Goal: Task Accomplishment & Management: Manage account settings

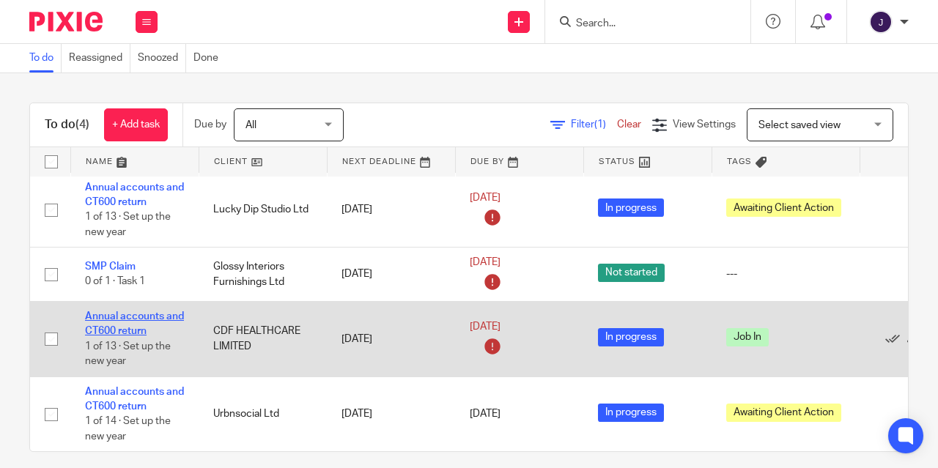
scroll to position [18, 0]
click at [136, 312] on link "Annual accounts and CT600 return" at bounding box center [134, 324] width 99 height 25
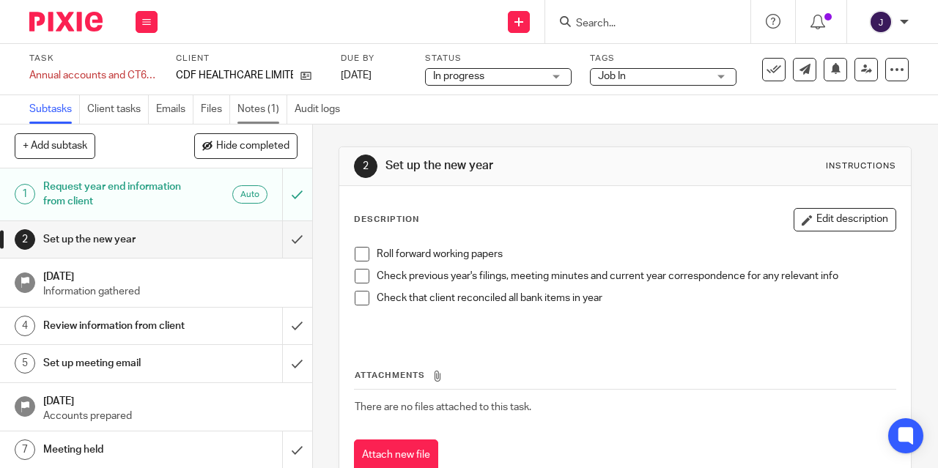
click at [260, 106] on link "Notes (1)" at bounding box center [263, 109] width 50 height 29
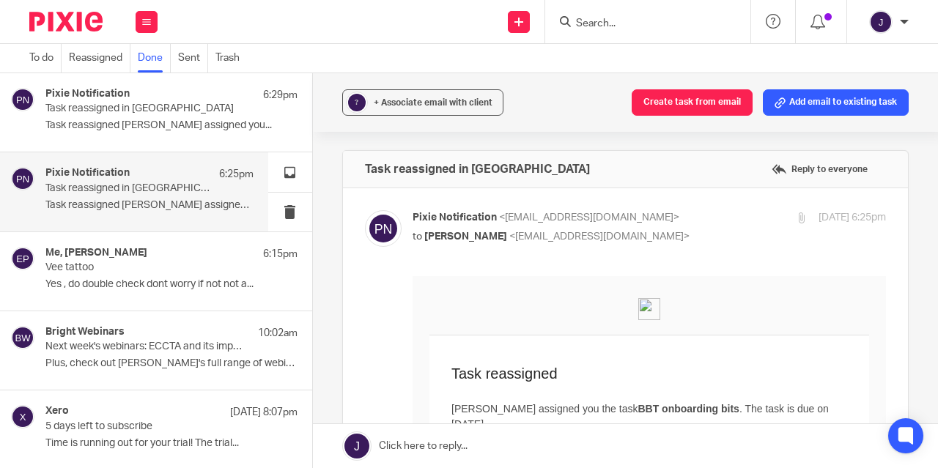
scroll to position [125, 0]
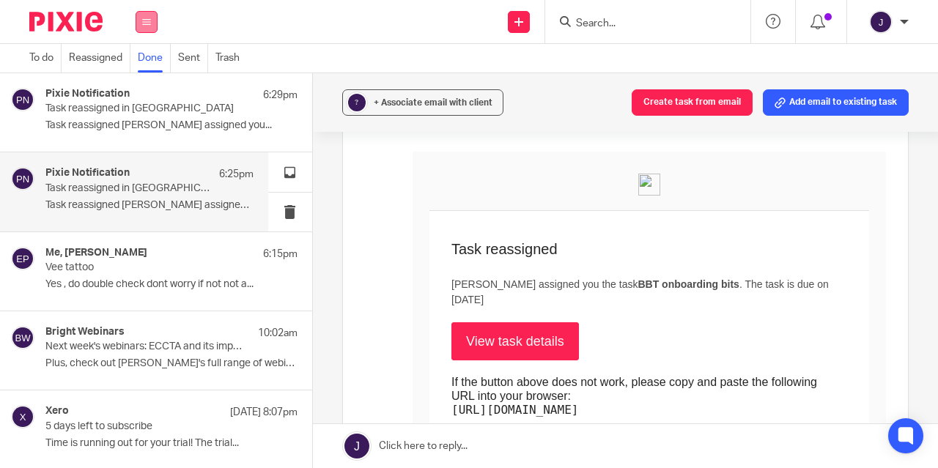
click at [153, 28] on button at bounding box center [147, 22] width 22 height 22
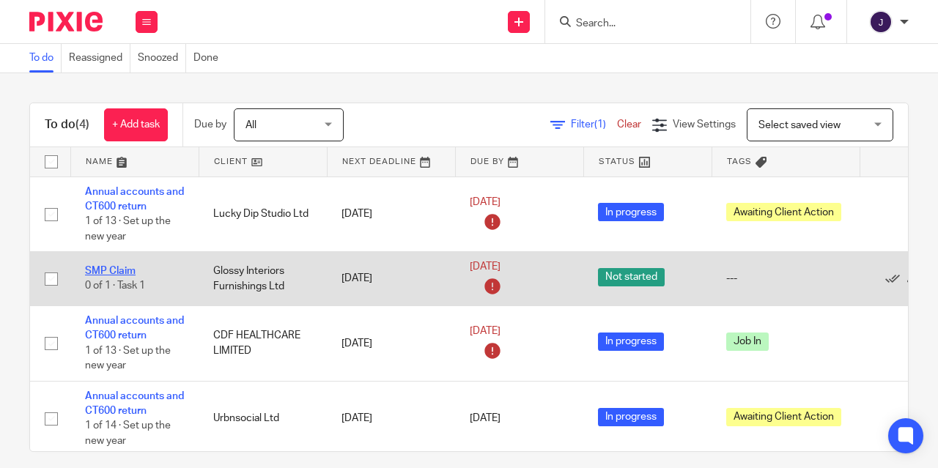
click at [122, 275] on link "SMP Claim" at bounding box center [110, 271] width 51 height 10
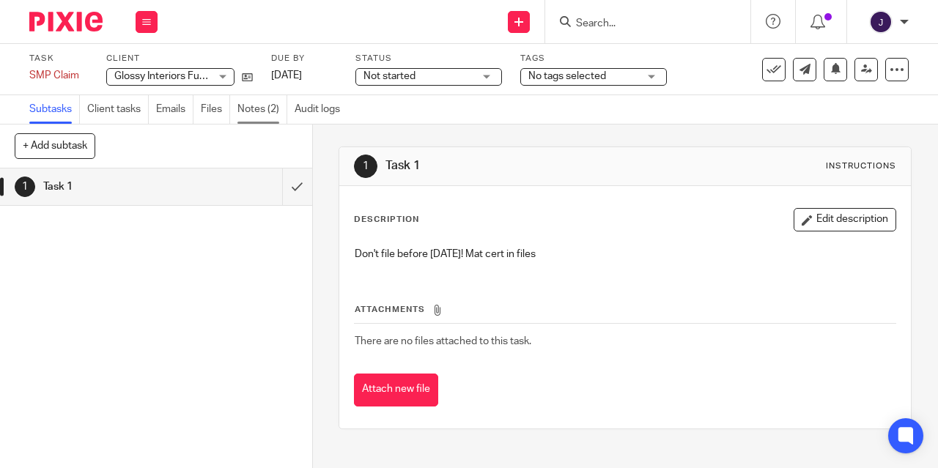
click at [268, 118] on link "Notes (2)" at bounding box center [263, 109] width 50 height 29
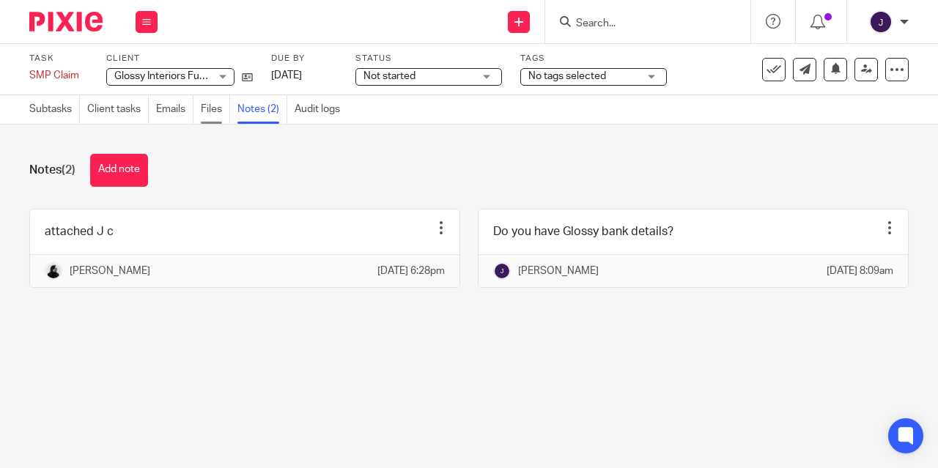
click at [223, 114] on link "Files" at bounding box center [215, 109] width 29 height 29
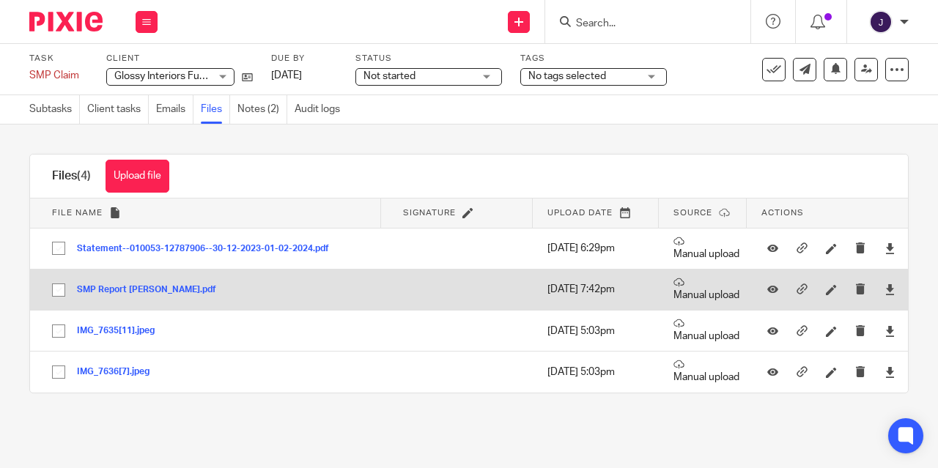
click at [116, 291] on button "SMP Report AMY.pdf" at bounding box center [152, 290] width 150 height 10
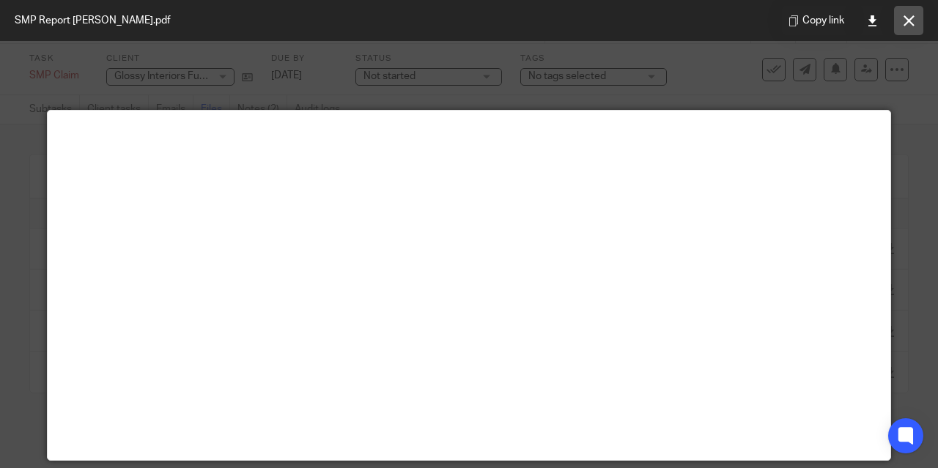
click at [904, 30] on button at bounding box center [908, 20] width 29 height 29
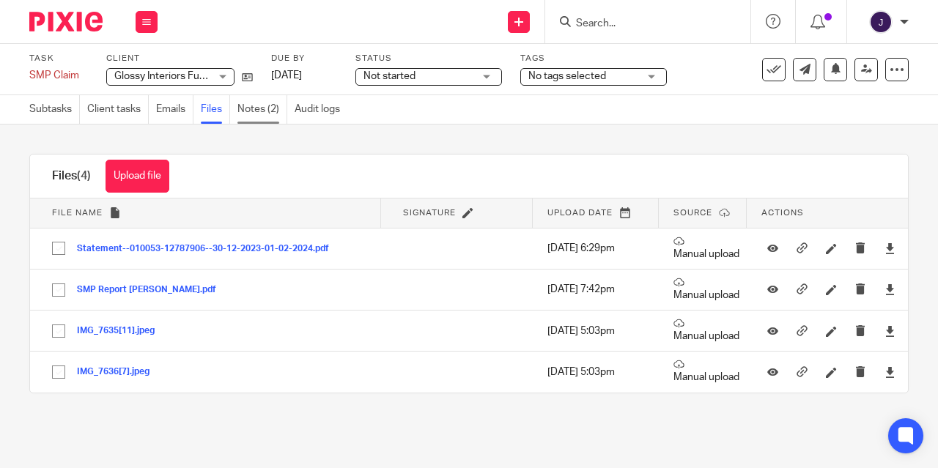
click at [254, 112] on link "Notes (2)" at bounding box center [263, 109] width 50 height 29
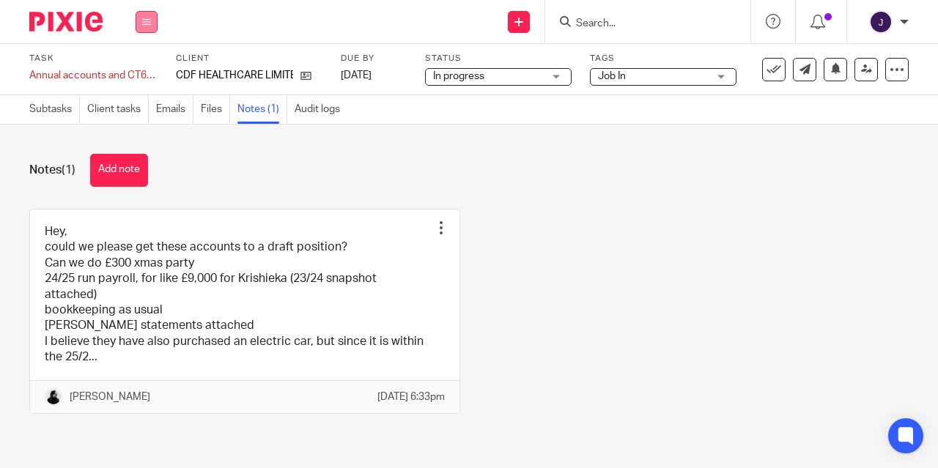
click at [138, 24] on button at bounding box center [147, 22] width 22 height 22
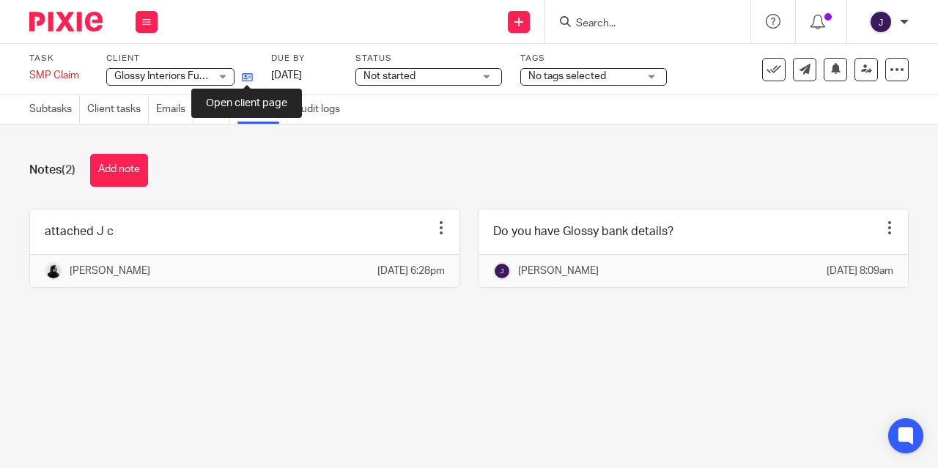
click at [250, 80] on icon at bounding box center [247, 77] width 11 height 11
click at [217, 113] on link "Files" at bounding box center [215, 109] width 29 height 29
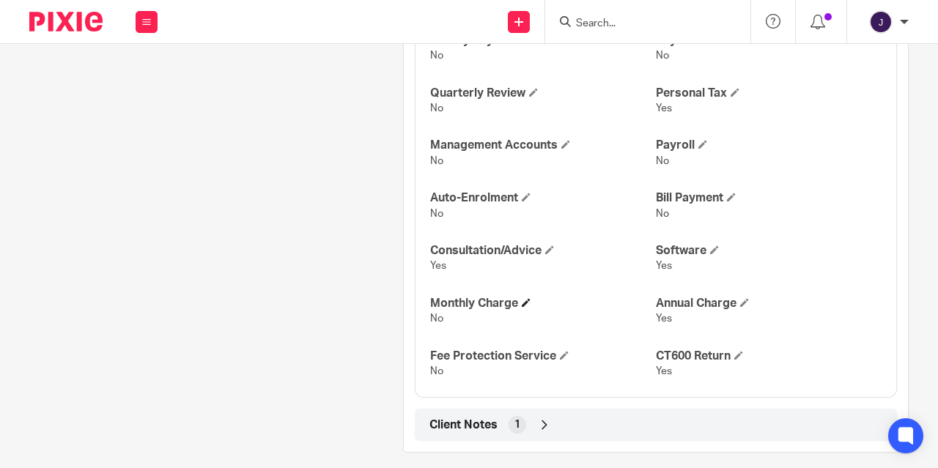
scroll to position [1462, 0]
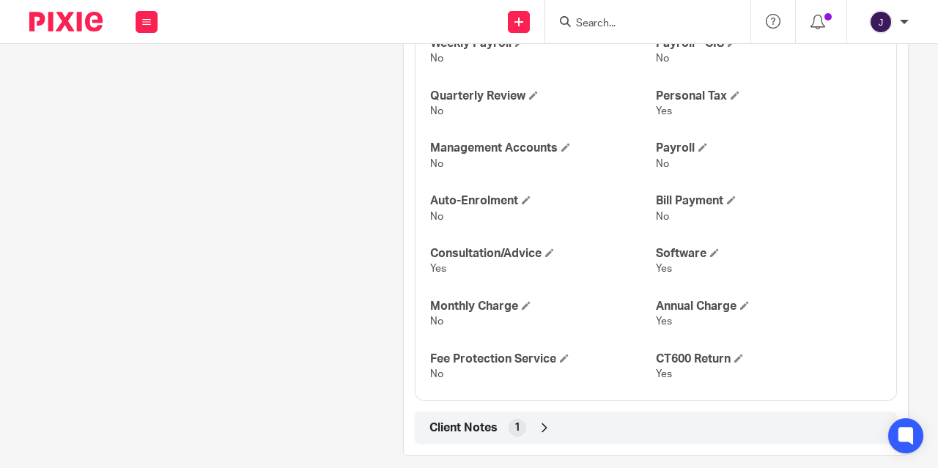
click at [545, 421] on icon at bounding box center [544, 428] width 15 height 15
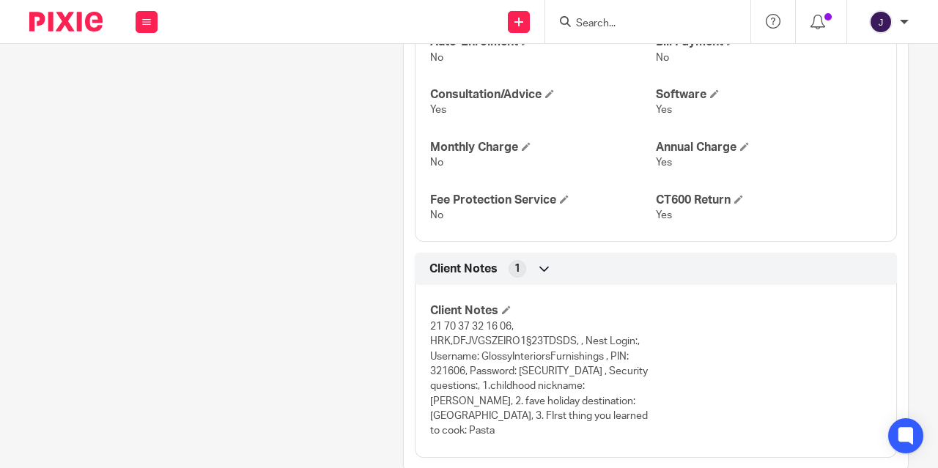
scroll to position [1620, 0]
click at [559, 338] on span "21 70 37 32 16 06, HRK,DFJVGSZEIRO1§23TDSDS, , Nest Login:, Username: GlossyInt…" at bounding box center [539, 380] width 218 height 115
click at [483, 323] on span "21 70 37 32 16 06, HRK,DFJVGSZEIRO1§23TDSDS, , Nest Login:, Username: GlossyInt…" at bounding box center [539, 380] width 218 height 115
click at [494, 327] on span "21 70 37 32 16 06, HRK,DFJVGSZEIRO1§23TDSDS, , Nest Login:, Username: GlossyInt…" at bounding box center [539, 380] width 218 height 115
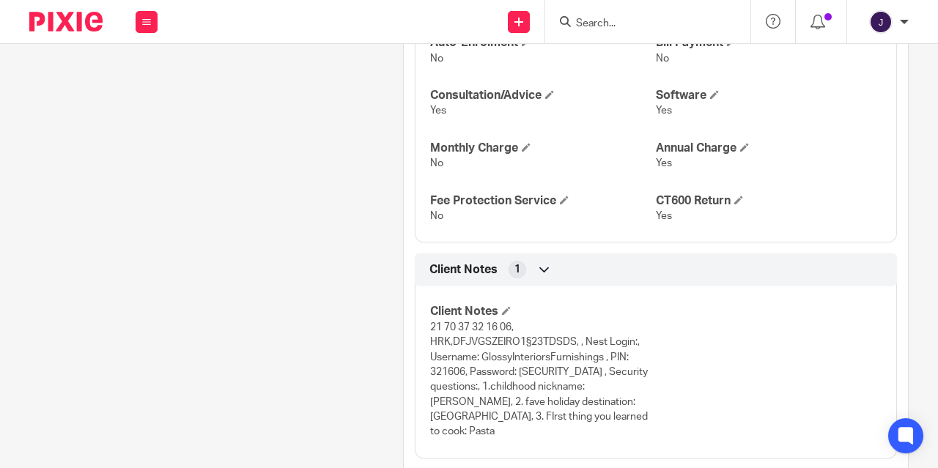
click at [540, 262] on icon at bounding box center [544, 269] width 15 height 15
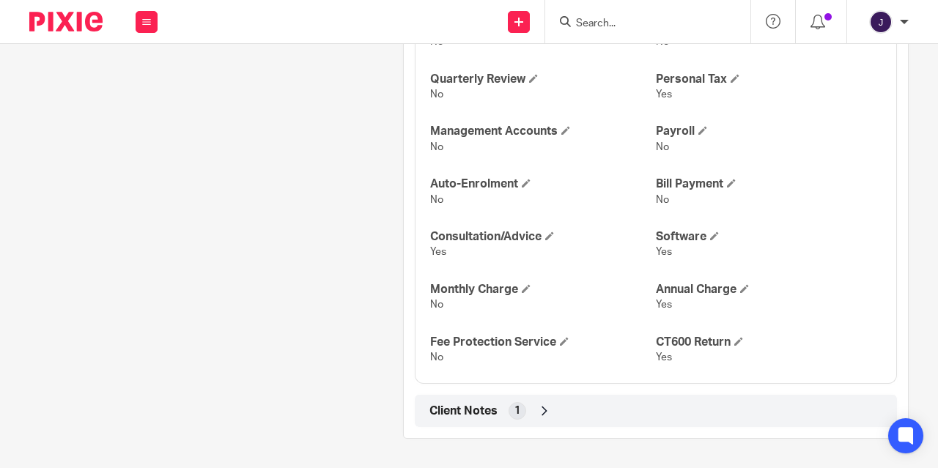
scroll to position [1465, 0]
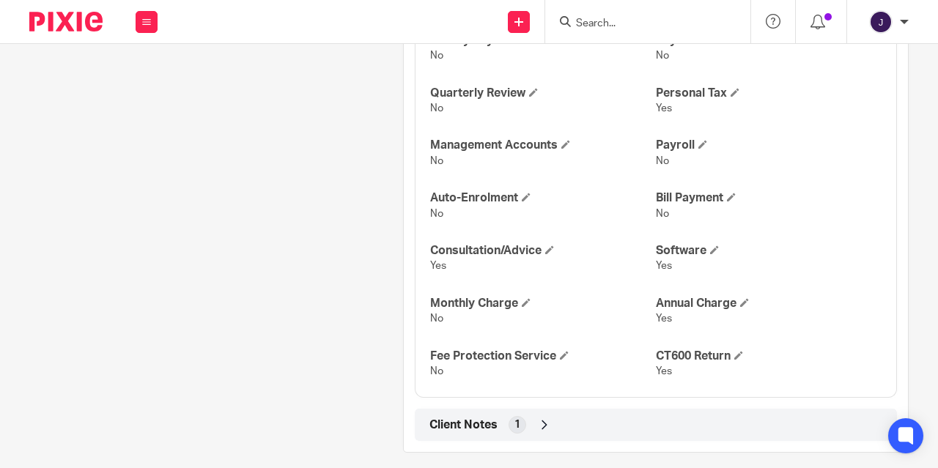
click at [540, 261] on div "Accounts Yes VAT Returns Yes Confirmation Statement Yes P11D No Bookkeeping No …" at bounding box center [656, 121] width 482 height 553
click at [540, 418] on icon at bounding box center [544, 425] width 15 height 15
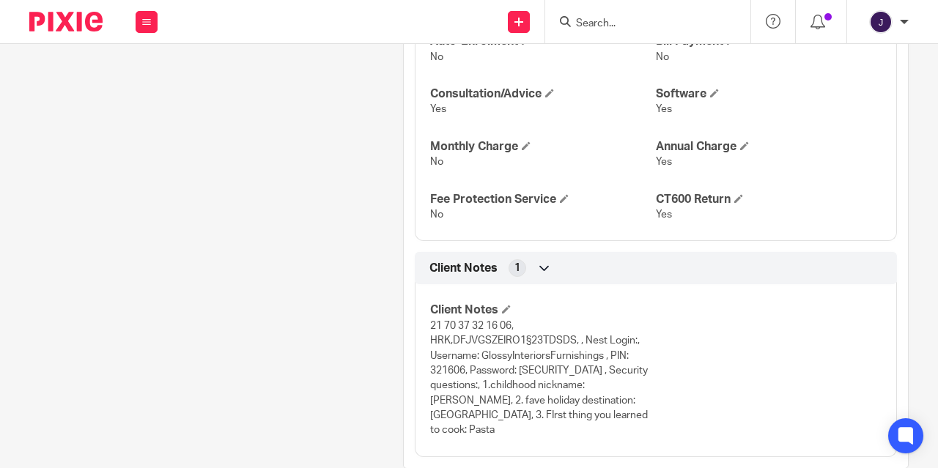
scroll to position [1620, 0]
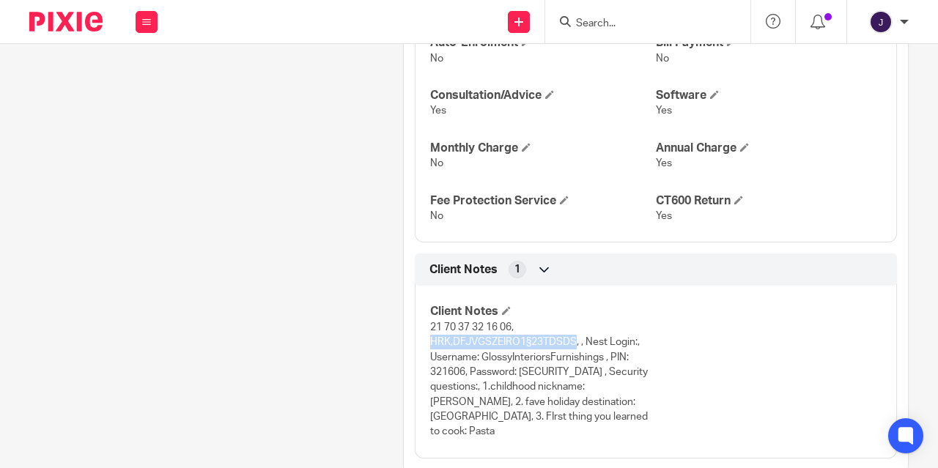
drag, startPoint x: 423, startPoint y: 328, endPoint x: 572, endPoint y: 331, distance: 148.8
click at [572, 331] on div "Client Notes 21 70 37 32 16 06, HRK,DFJVGSZEIRO1§23TDSDS, , Nest Login:, Userna…" at bounding box center [656, 366] width 482 height 183
copy span "HRK,DFJVGSZEIRO1§23TDSDS"
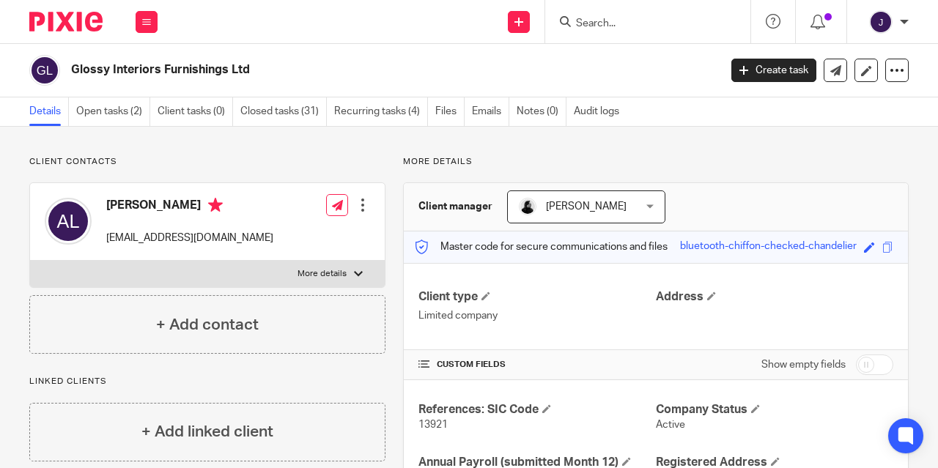
scroll to position [0, 0]
click at [152, 22] on button at bounding box center [147, 22] width 22 height 22
click at [136, 63] on link "Work" at bounding box center [138, 68] width 23 height 10
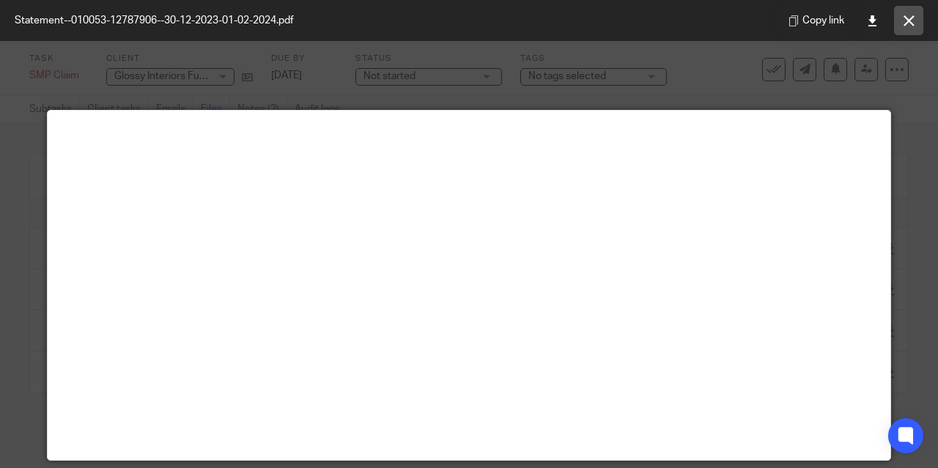
click at [904, 24] on icon at bounding box center [909, 20] width 11 height 11
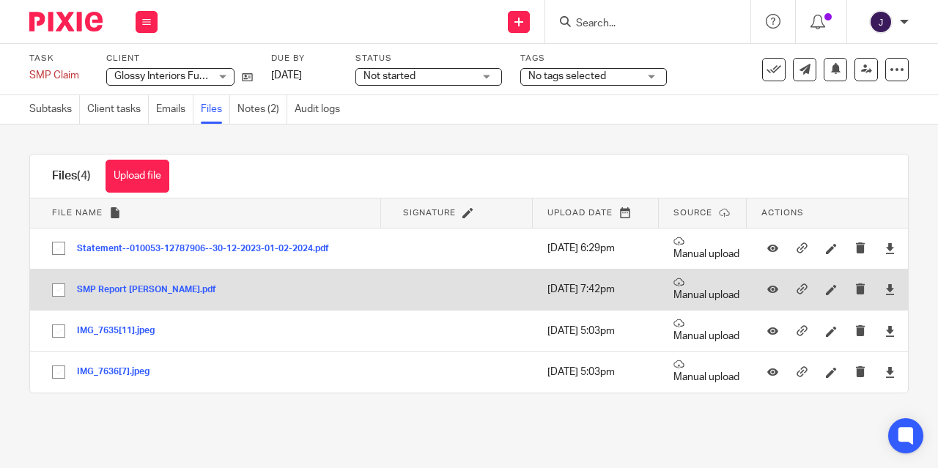
click at [122, 290] on button "SMP Report [PERSON_NAME].pdf" at bounding box center [152, 290] width 150 height 10
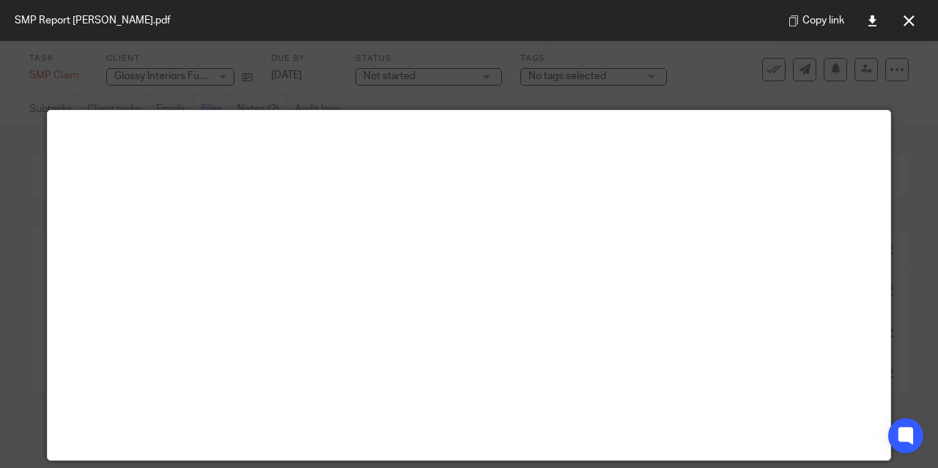
click at [901, 51] on div at bounding box center [469, 234] width 938 height 468
click at [909, 33] on button at bounding box center [908, 20] width 29 height 29
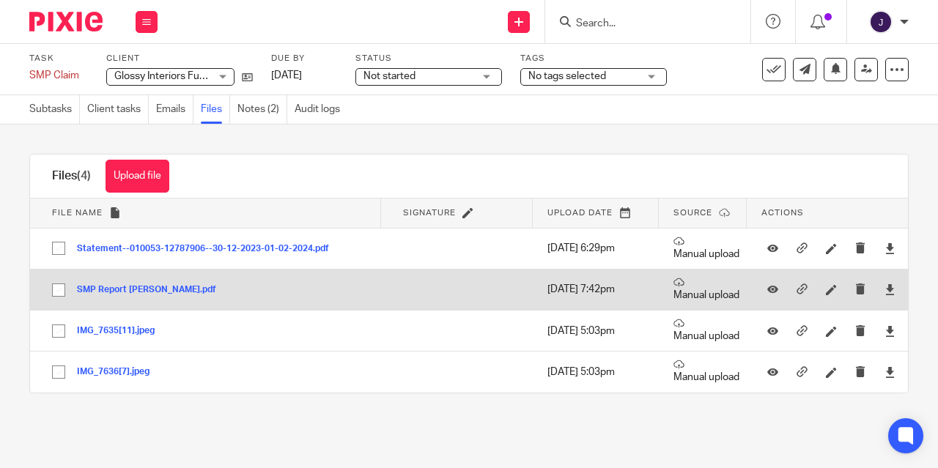
click at [100, 290] on button "SMP Report [PERSON_NAME].pdf" at bounding box center [152, 290] width 150 height 10
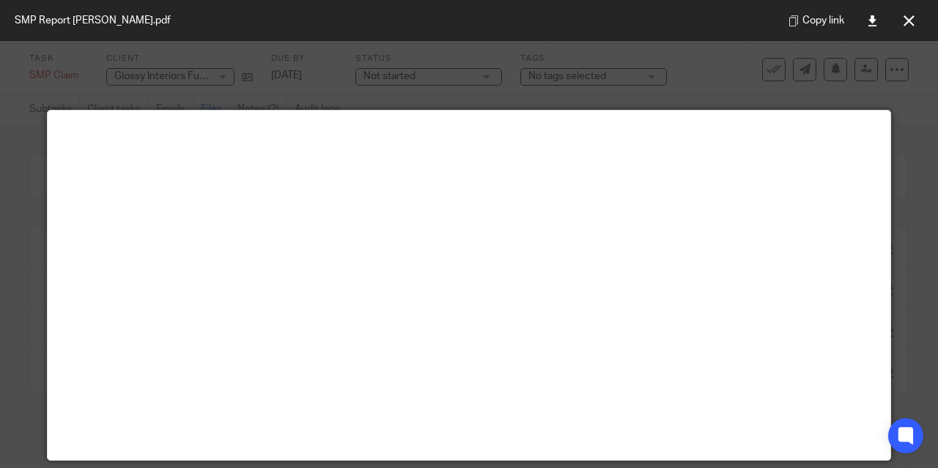
click at [846, 88] on div at bounding box center [469, 234] width 938 height 468
click at [912, 25] on icon at bounding box center [909, 20] width 11 height 11
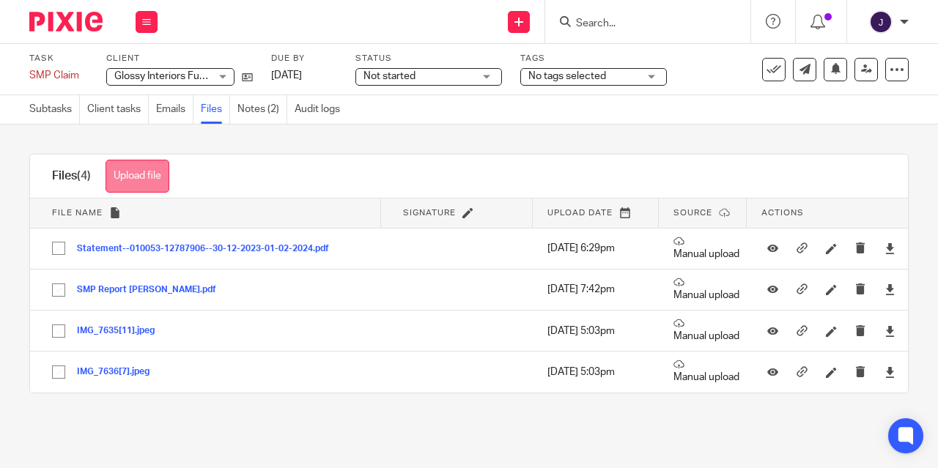
click at [147, 181] on button "Upload file" at bounding box center [138, 176] width 64 height 33
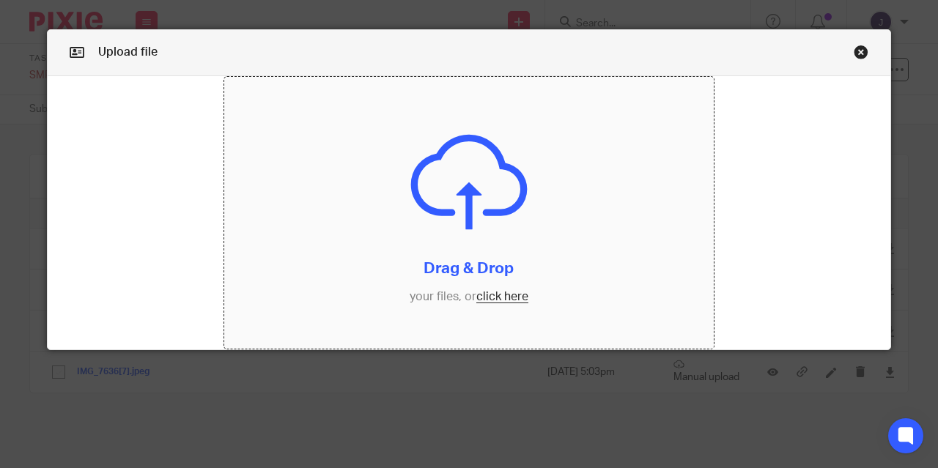
click at [505, 295] on input "file" at bounding box center [469, 213] width 490 height 273
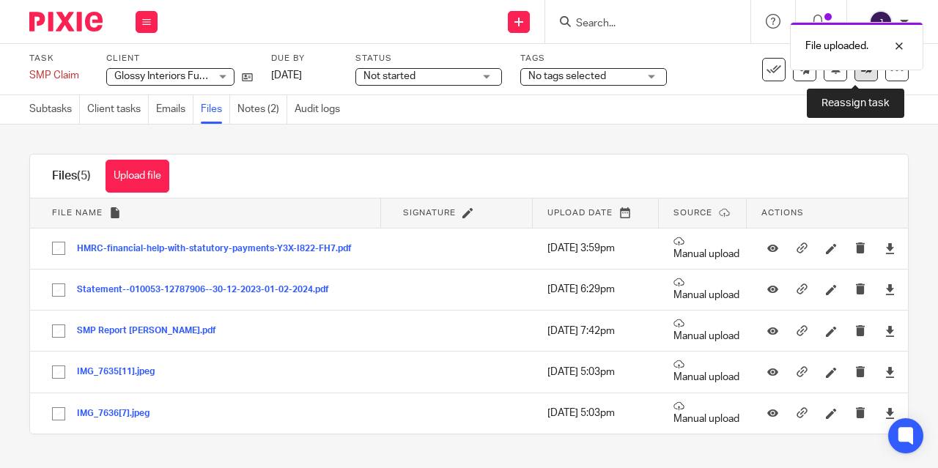
click at [864, 76] on link at bounding box center [866, 69] width 23 height 23
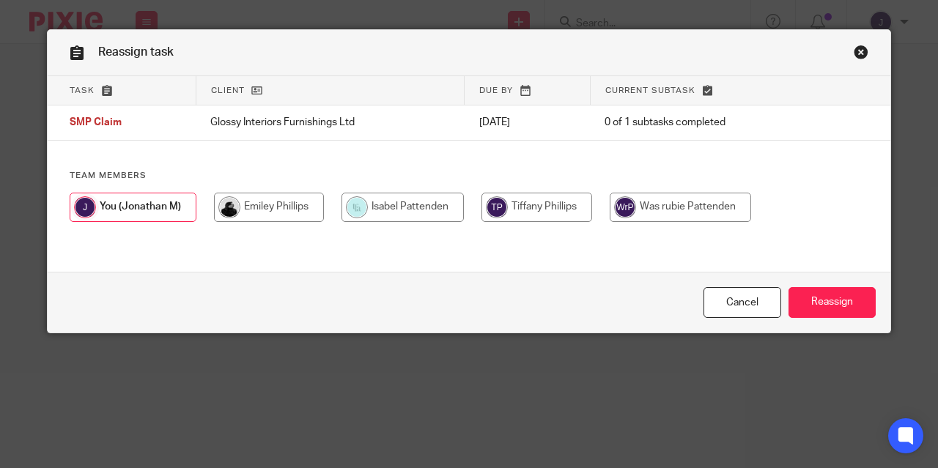
click at [277, 212] on input "radio" at bounding box center [269, 207] width 110 height 29
radio input "true"
click at [856, 51] on link "Close this dialog window" at bounding box center [861, 55] width 15 height 20
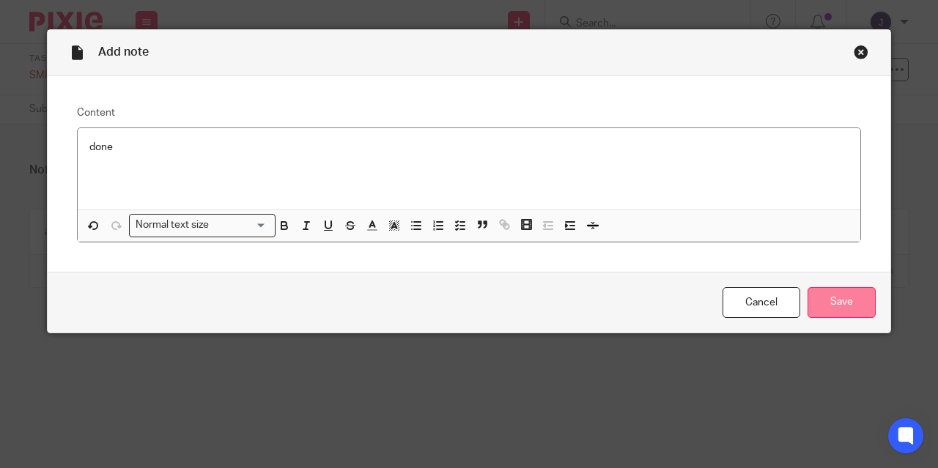
click at [825, 309] on input "Save" at bounding box center [842, 303] width 68 height 32
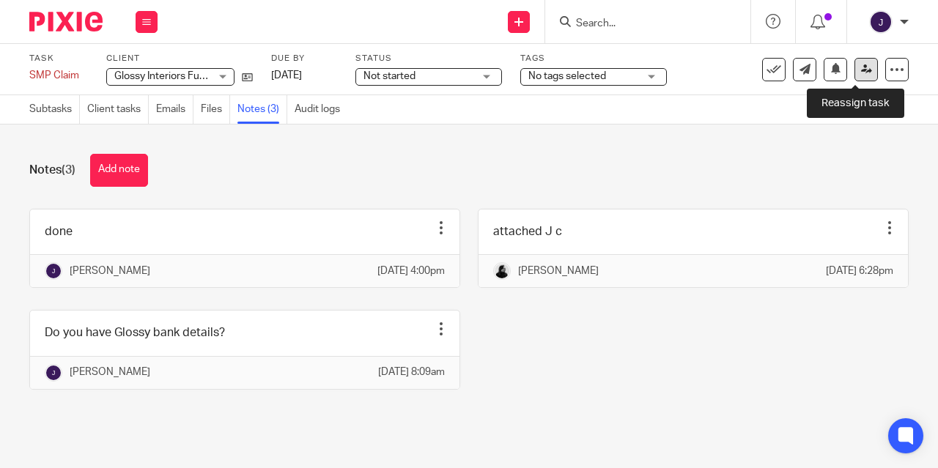
click at [861, 67] on icon at bounding box center [866, 69] width 11 height 11
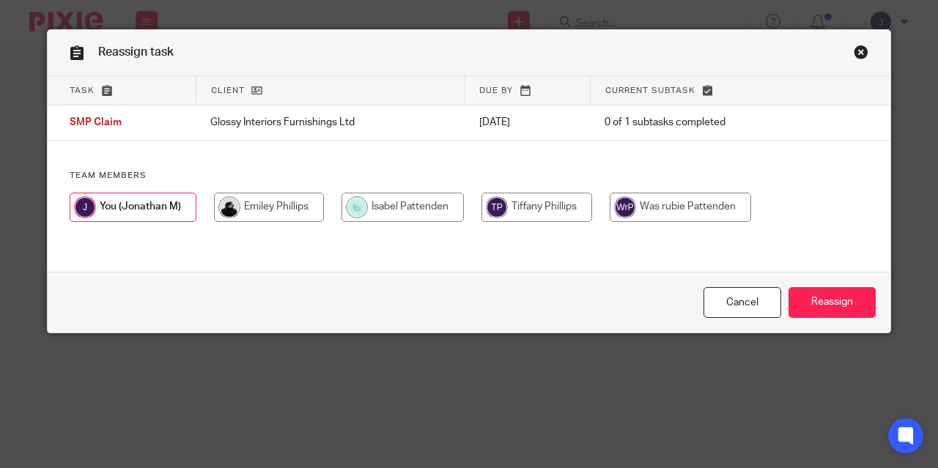
click at [257, 202] on input "radio" at bounding box center [269, 207] width 110 height 29
radio input "true"
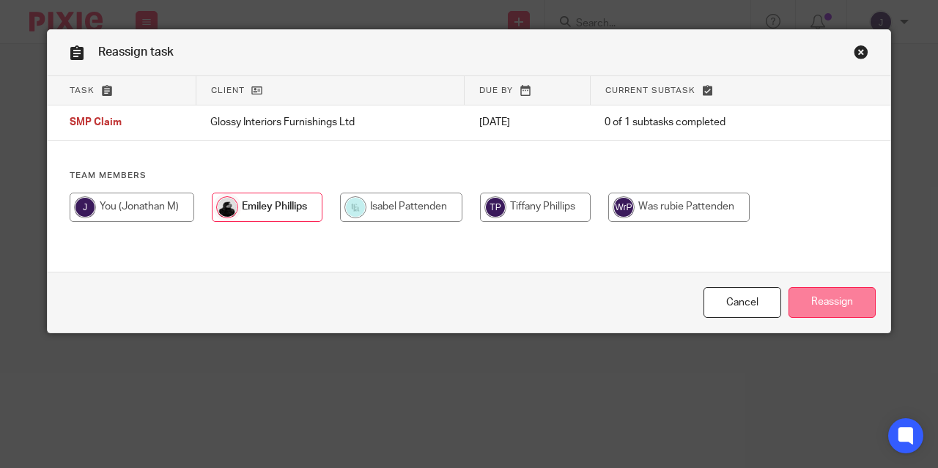
click at [842, 314] on input "Reassign" at bounding box center [832, 303] width 87 height 32
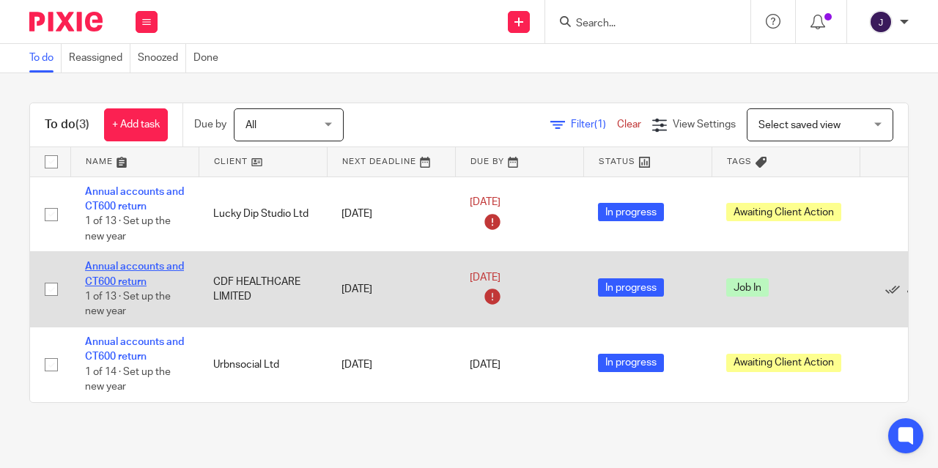
click at [111, 265] on link "Annual accounts and CT600 return" at bounding box center [134, 274] width 99 height 25
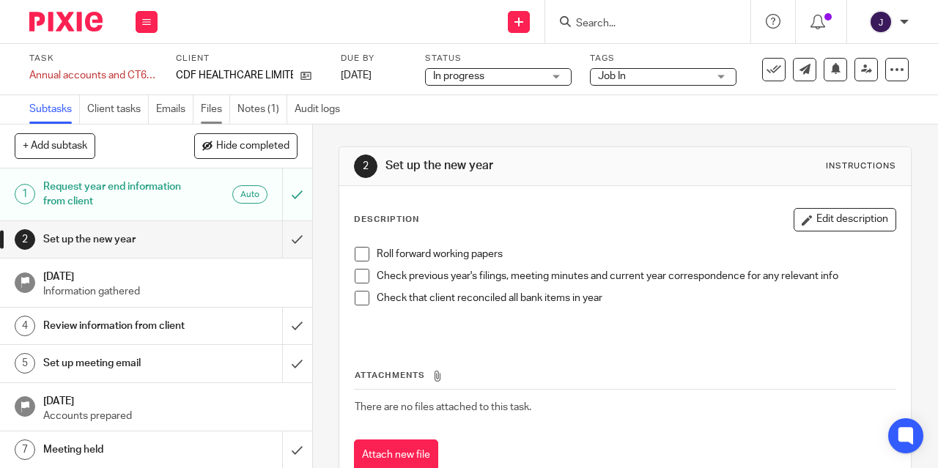
click at [210, 108] on link "Files" at bounding box center [215, 109] width 29 height 29
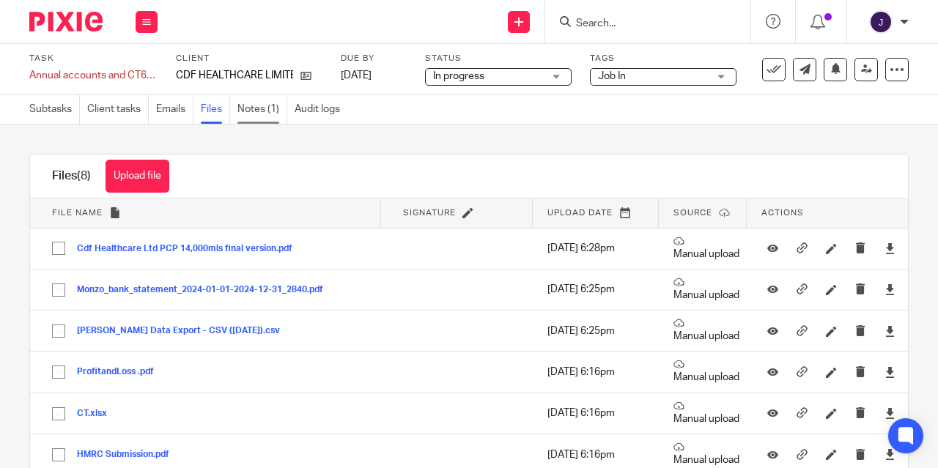
click at [264, 115] on link "Notes (1)" at bounding box center [263, 109] width 50 height 29
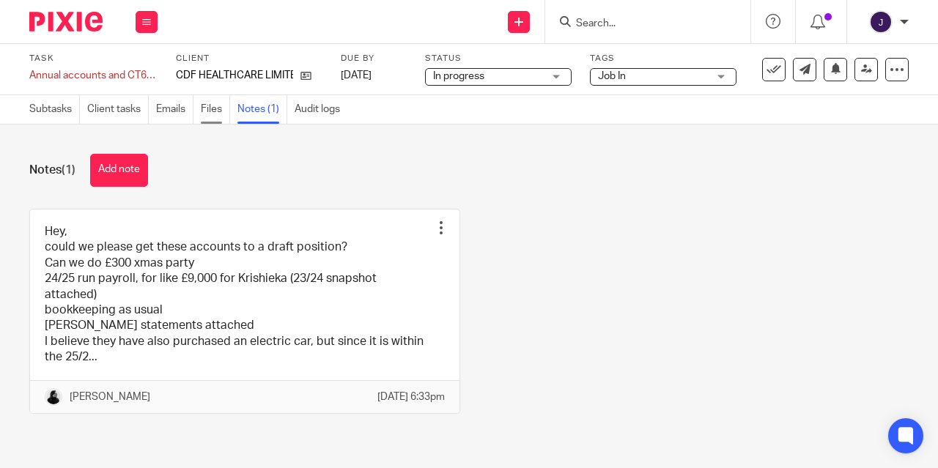
click at [203, 109] on link "Files" at bounding box center [215, 109] width 29 height 29
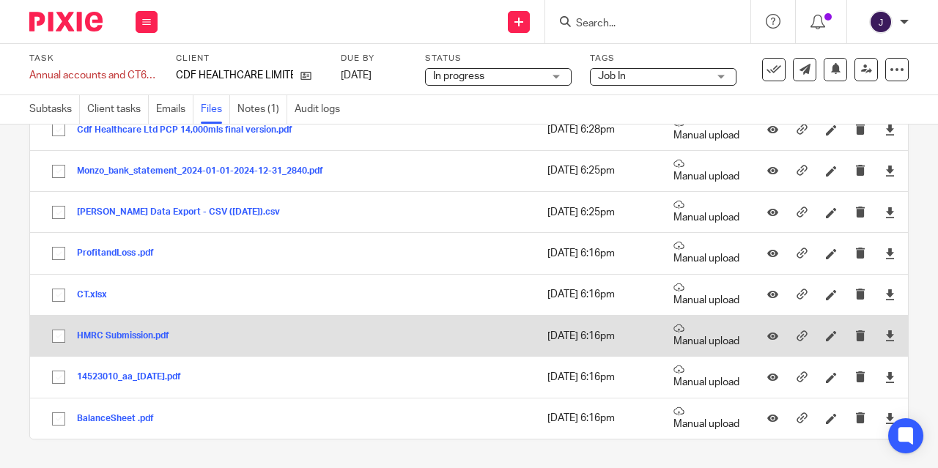
scroll to position [118, 0]
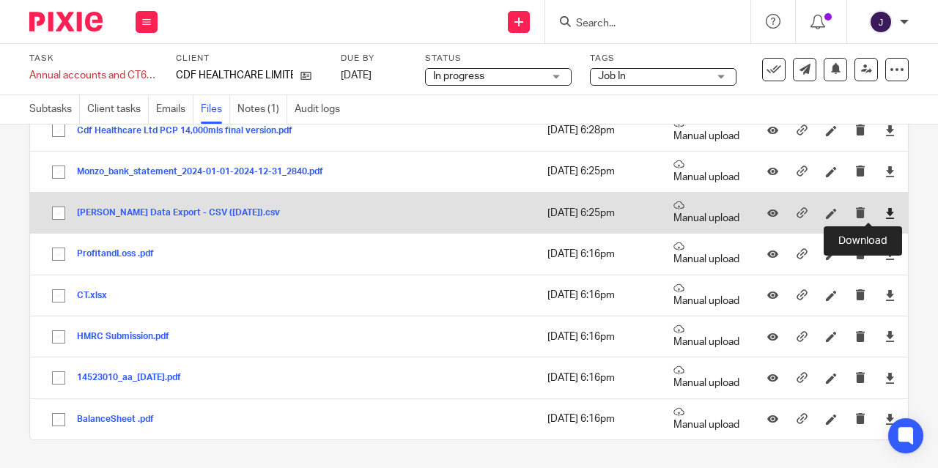
click at [885, 214] on icon at bounding box center [890, 213] width 11 height 11
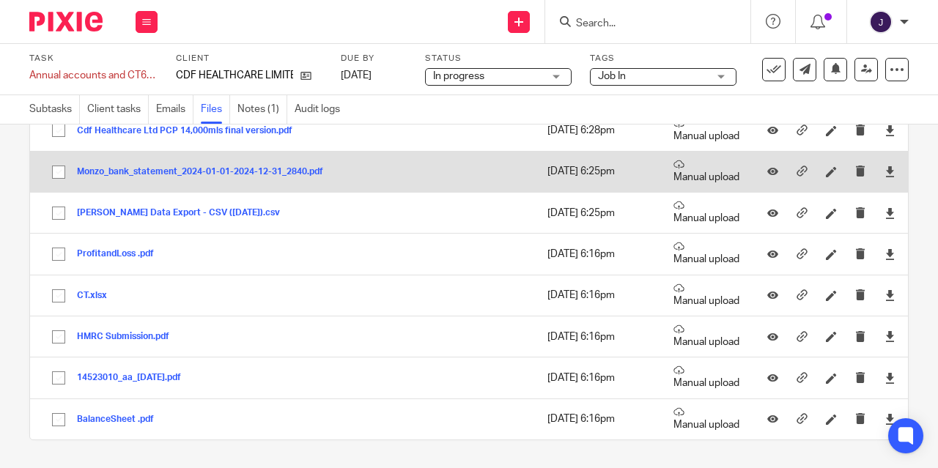
click at [199, 172] on button "Monzo_bank_statement_2024-01-01-2024-12-31_2840.pdf" at bounding box center [205, 172] width 257 height 10
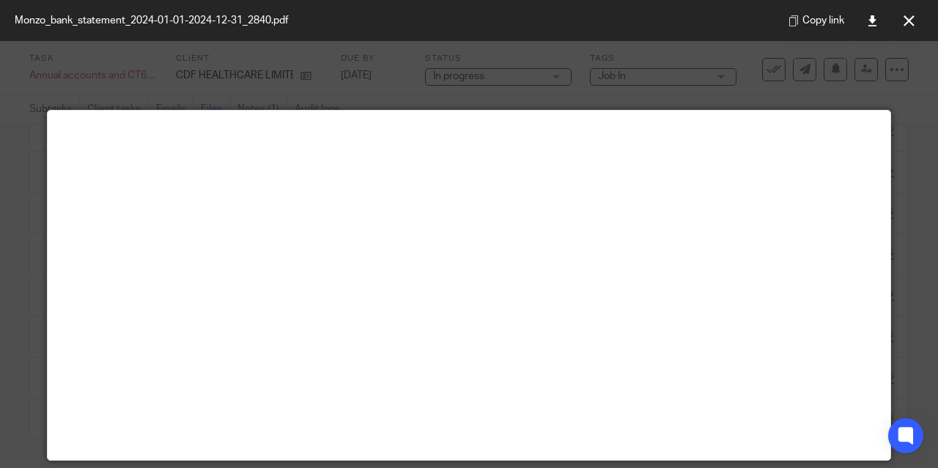
click at [892, 110] on div at bounding box center [469, 234] width 938 height 468
click at [902, 29] on button at bounding box center [908, 20] width 29 height 29
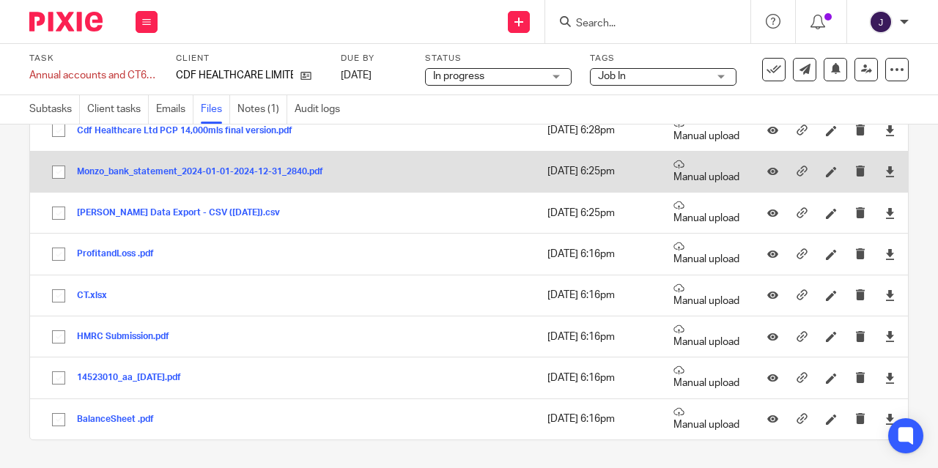
click at [232, 174] on button "Monzo_bank_statement_2024-01-01-2024-12-31_2840.pdf" at bounding box center [205, 172] width 257 height 10
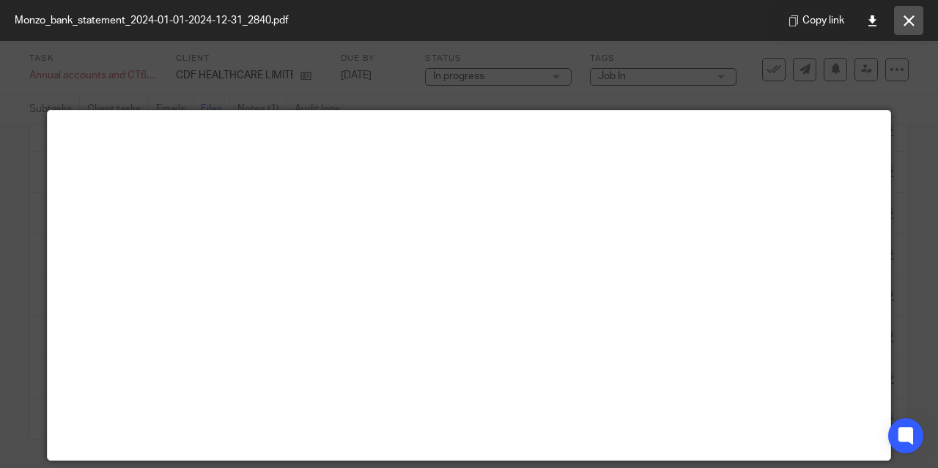
click at [910, 26] on icon at bounding box center [909, 20] width 11 height 11
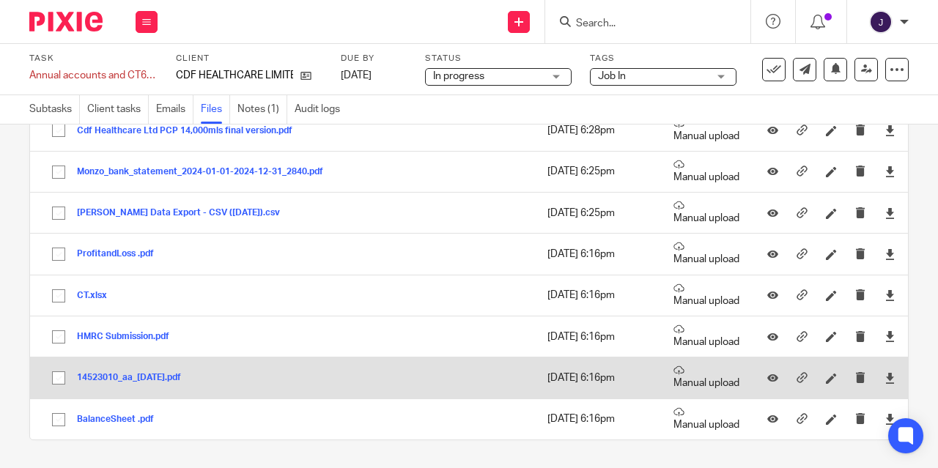
click at [128, 373] on button "14523010_aa_2024-09-04.pdf" at bounding box center [134, 378] width 115 height 10
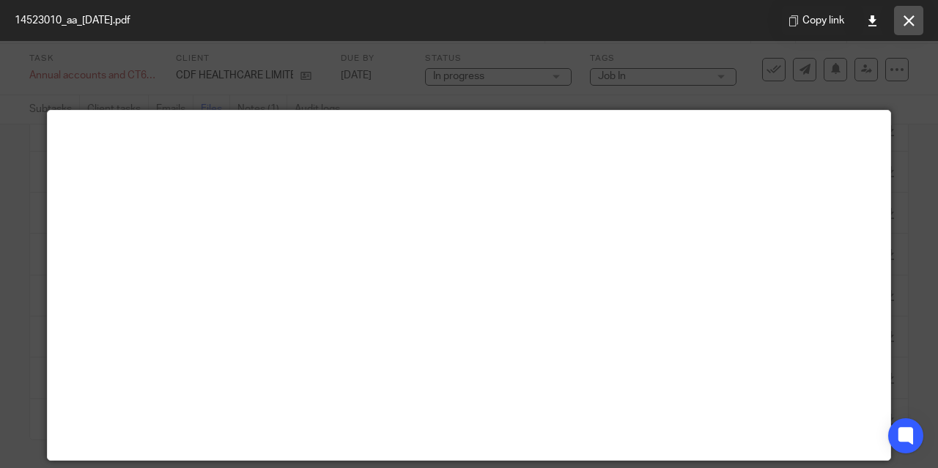
click at [907, 23] on icon at bounding box center [909, 20] width 11 height 11
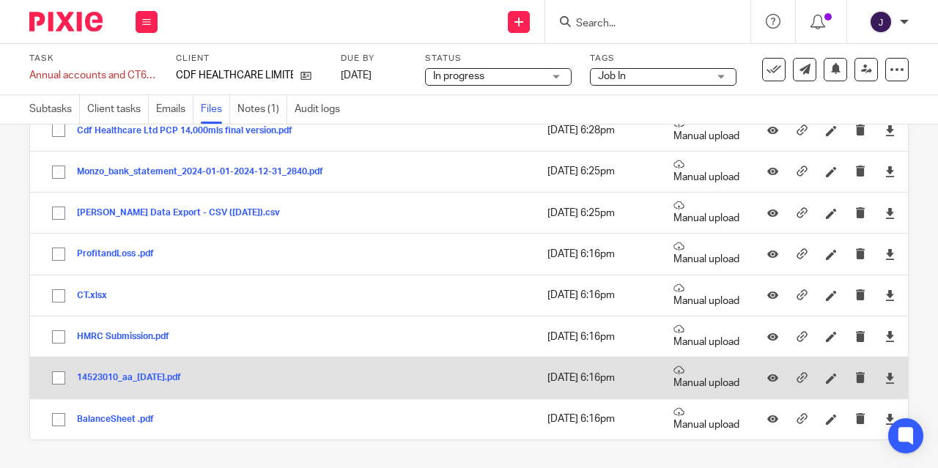
click at [879, 381] on div at bounding box center [890, 378] width 22 height 22
click at [885, 381] on icon at bounding box center [890, 378] width 11 height 11
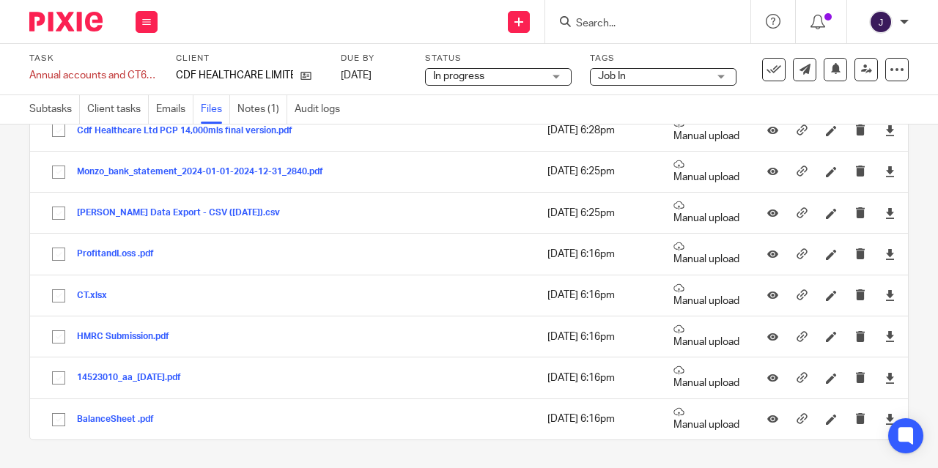
click at [105, 422] on button "BalanceSheet .pdf" at bounding box center [121, 420] width 88 height 10
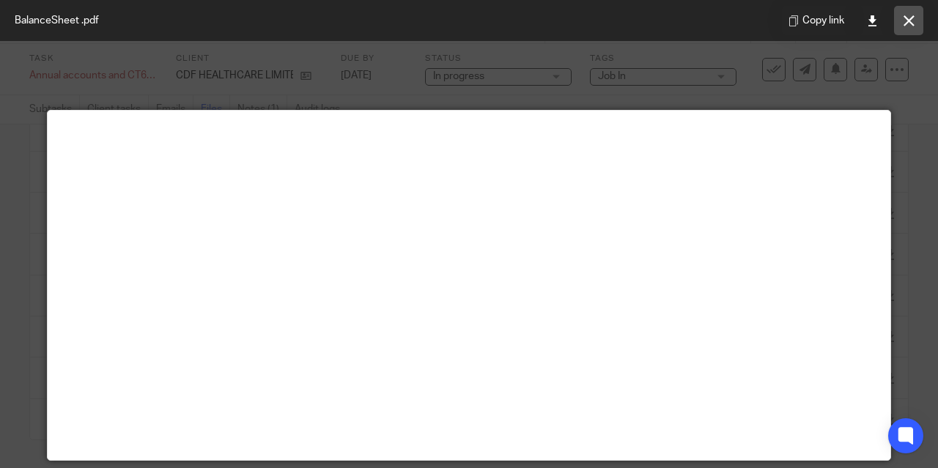
click at [904, 21] on icon at bounding box center [909, 20] width 11 height 11
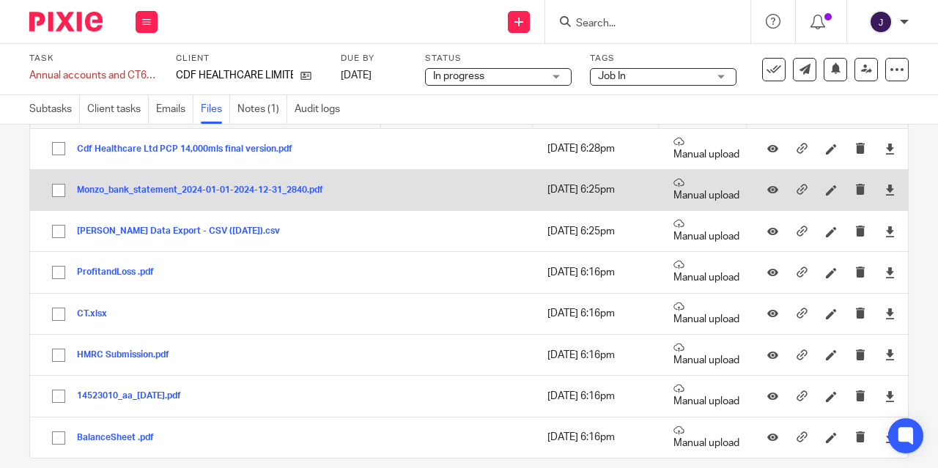
scroll to position [94, 0]
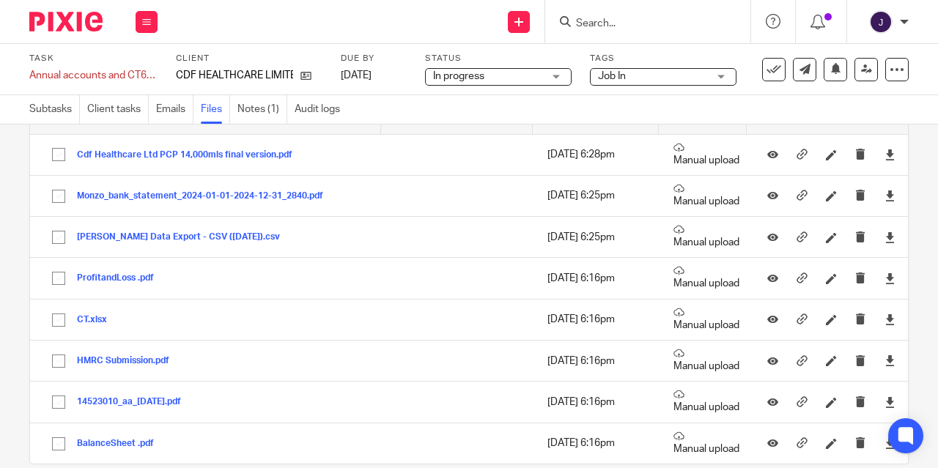
click at [639, 26] on input "Search" at bounding box center [641, 24] width 132 height 13
type input "cdf"
click at [629, 62] on link at bounding box center [663, 57] width 182 height 22
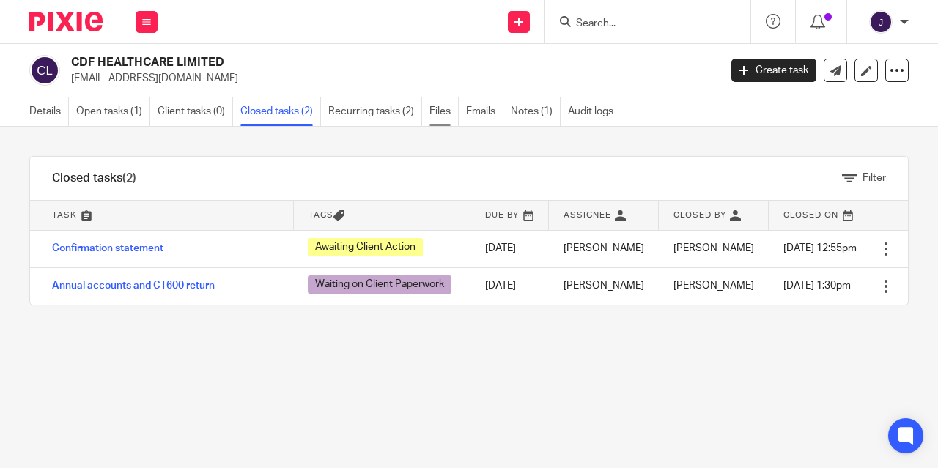
click at [441, 117] on link "Files" at bounding box center [444, 111] width 29 height 29
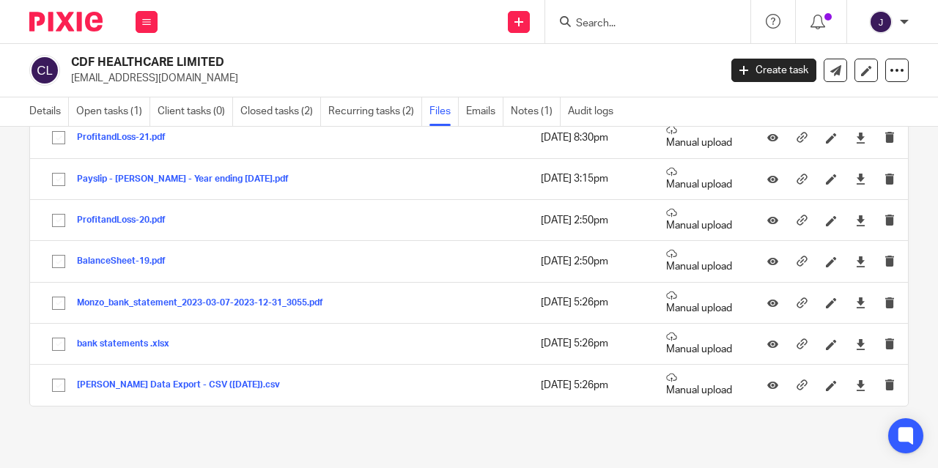
scroll to position [778, 0]
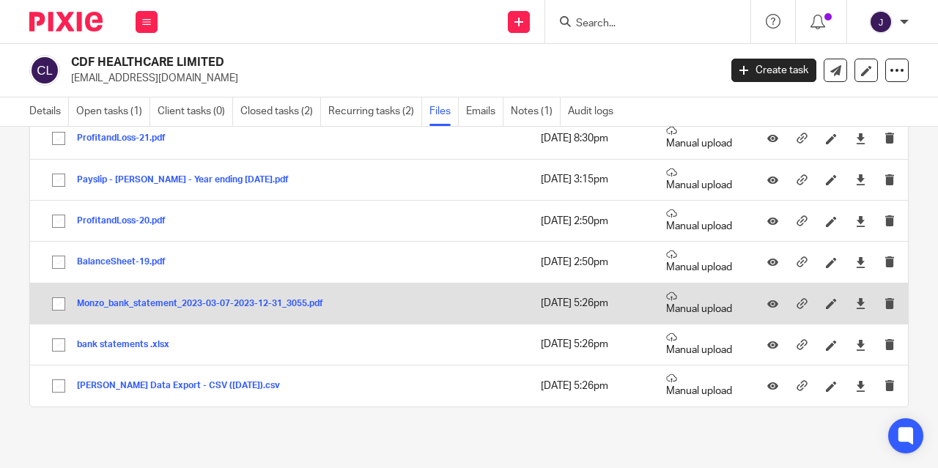
click at [266, 299] on button "Monzo_bank_statement_2023-03-07-2023-12-31_3055.pdf" at bounding box center [205, 304] width 257 height 10
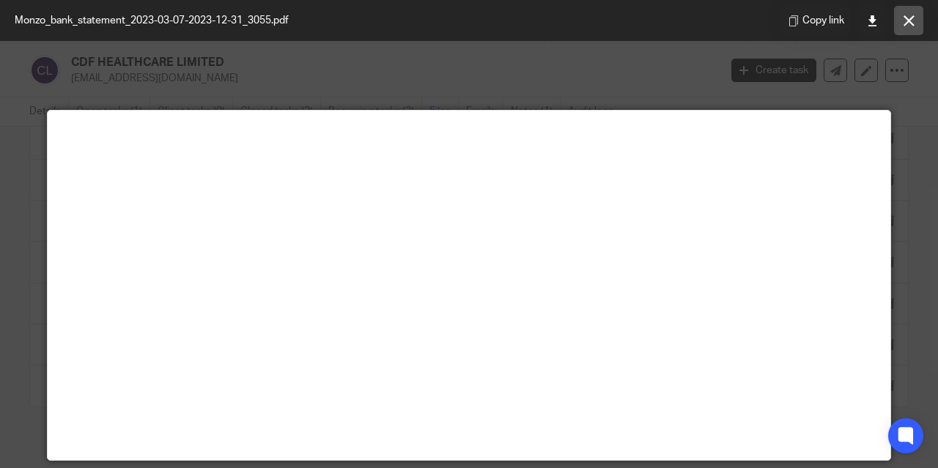
click at [909, 17] on icon at bounding box center [909, 20] width 11 height 11
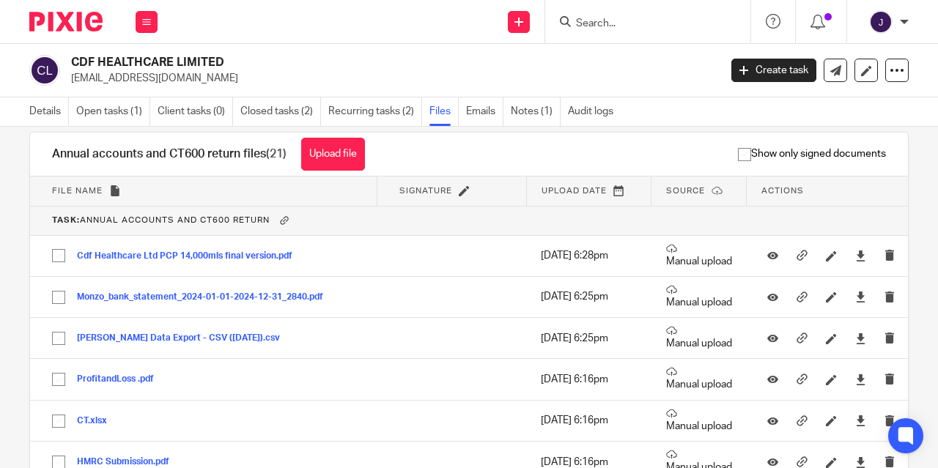
scroll to position [4, 0]
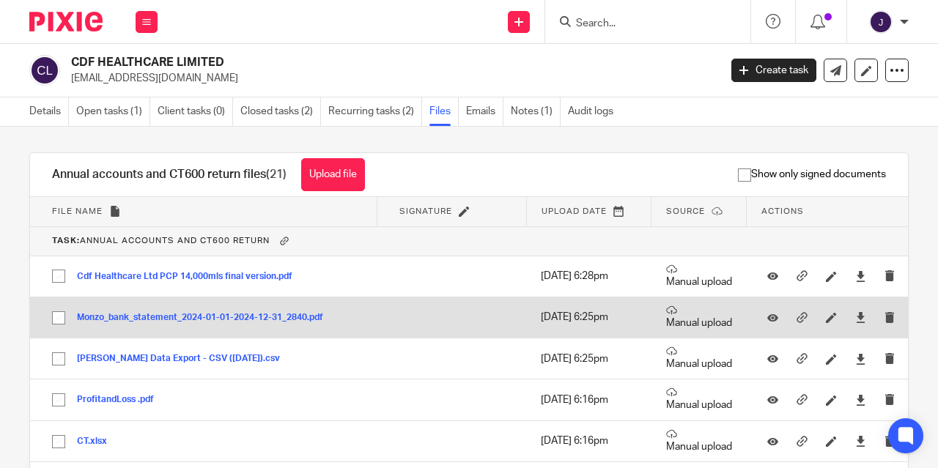
click at [257, 320] on button "Monzo_bank_statement_2024-01-01-2024-12-31_2840.pdf" at bounding box center [205, 318] width 257 height 10
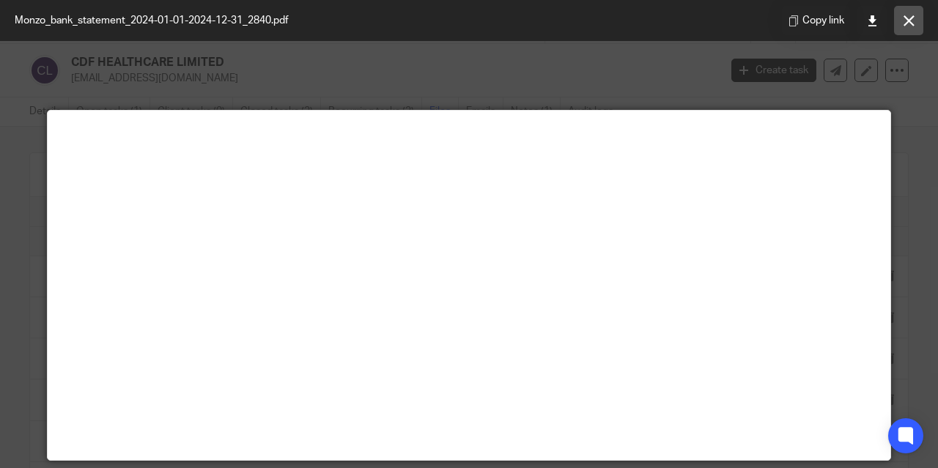
click at [913, 26] on icon at bounding box center [909, 20] width 11 height 11
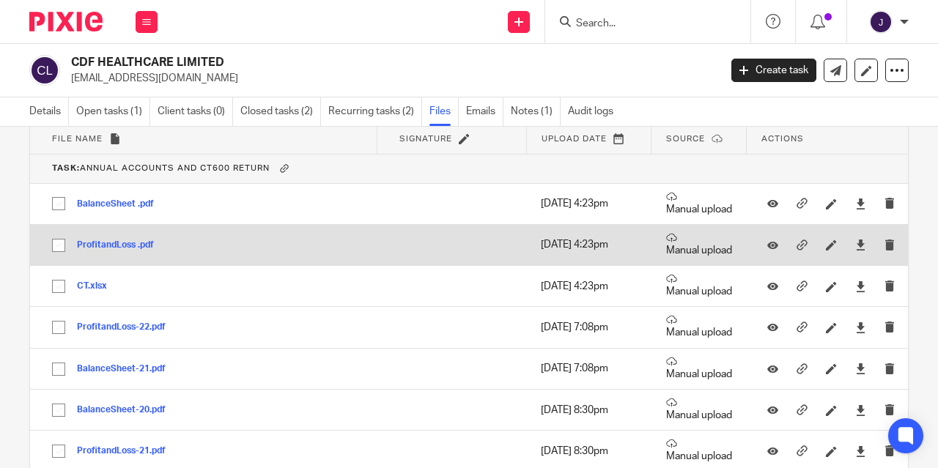
scroll to position [439, 0]
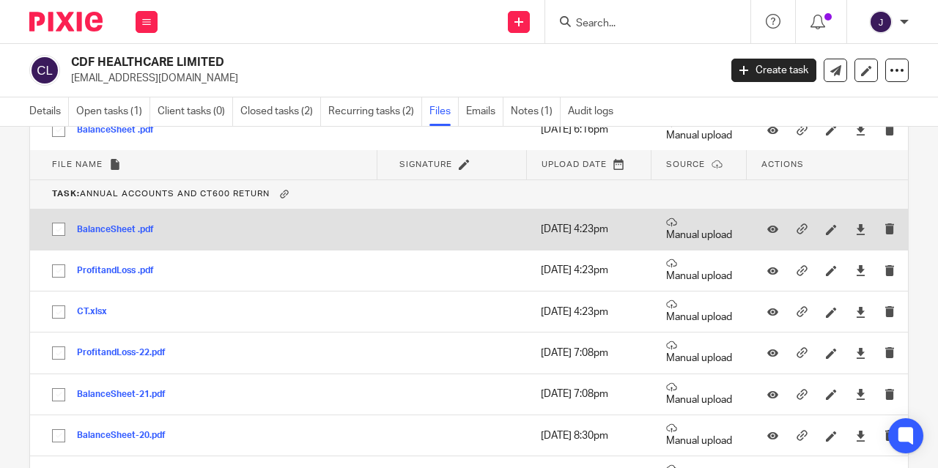
click at [117, 226] on button "BalanceSheet .pdf" at bounding box center [121, 230] width 88 height 10
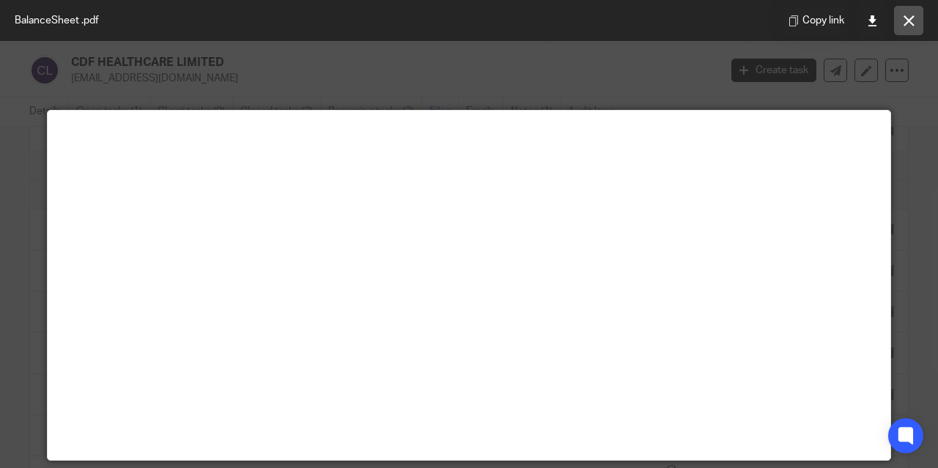
click at [901, 29] on button at bounding box center [908, 20] width 29 height 29
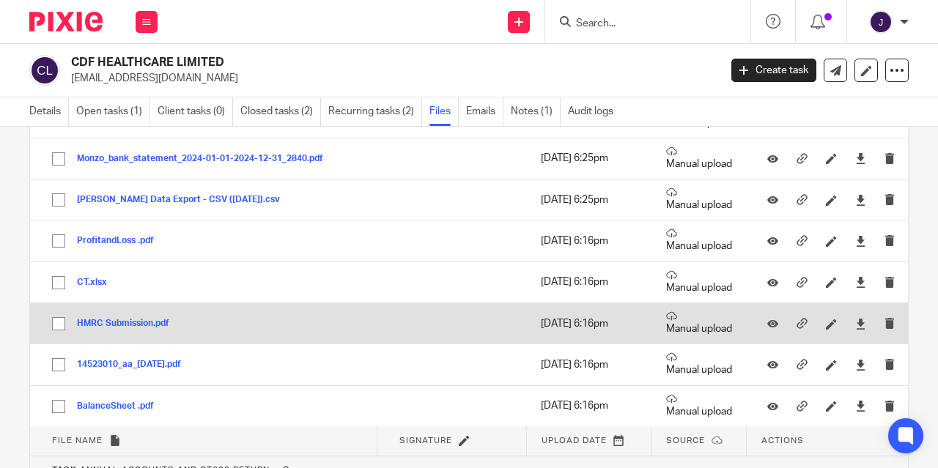
scroll to position [158, 0]
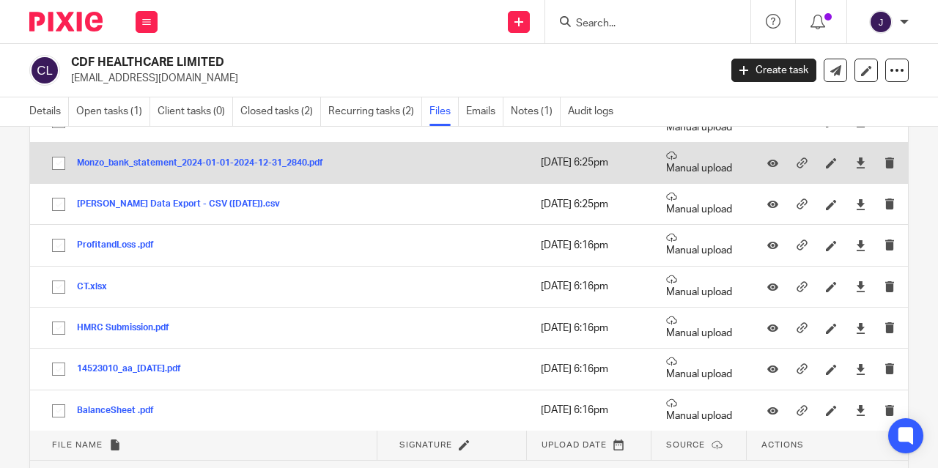
click at [254, 163] on button "Monzo_bank_statement_2024-01-01-2024-12-31_2840.pdf" at bounding box center [205, 163] width 257 height 10
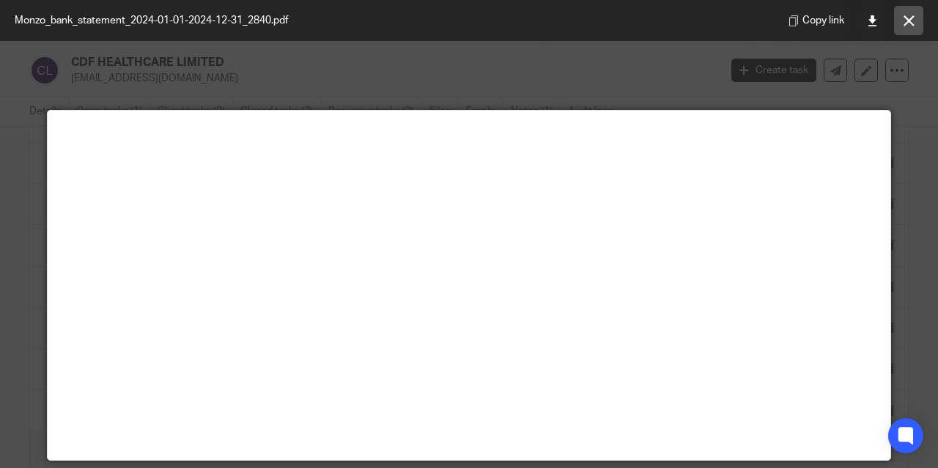
click at [908, 24] on icon at bounding box center [909, 20] width 11 height 11
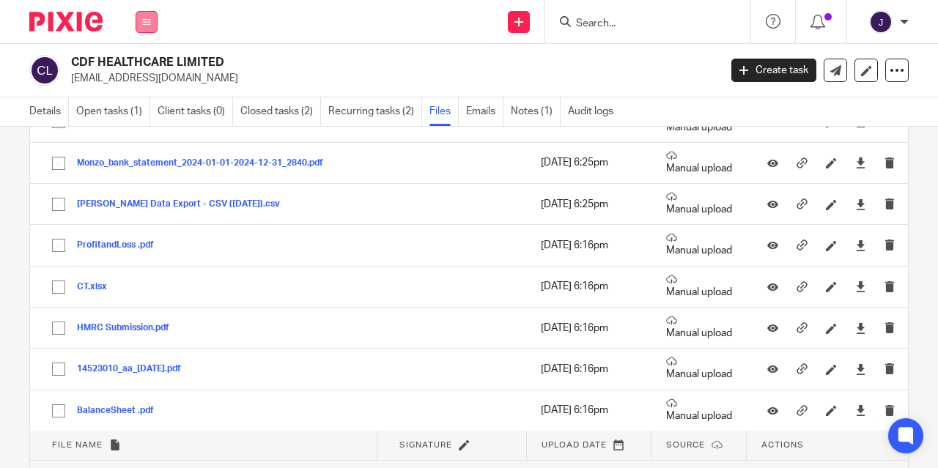
click at [149, 24] on icon at bounding box center [146, 22] width 9 height 9
click at [141, 71] on link "Work" at bounding box center [138, 68] width 23 height 10
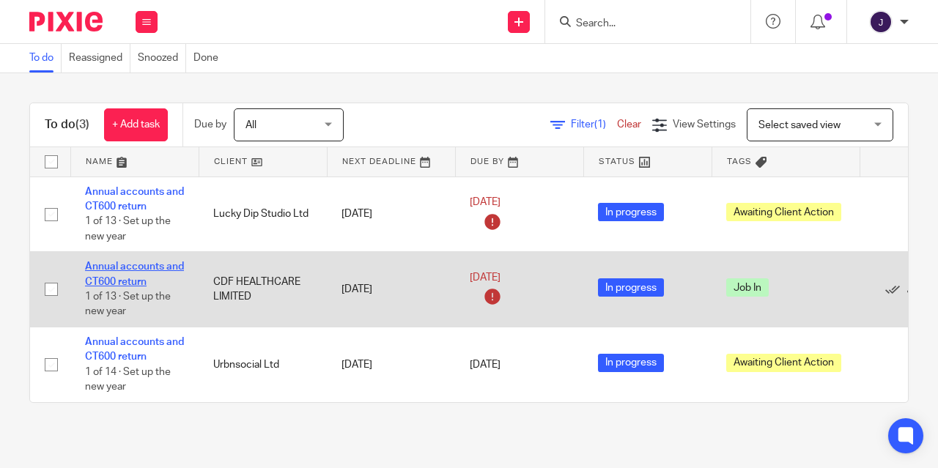
click at [150, 268] on link "Annual accounts and CT600 return" at bounding box center [134, 274] width 99 height 25
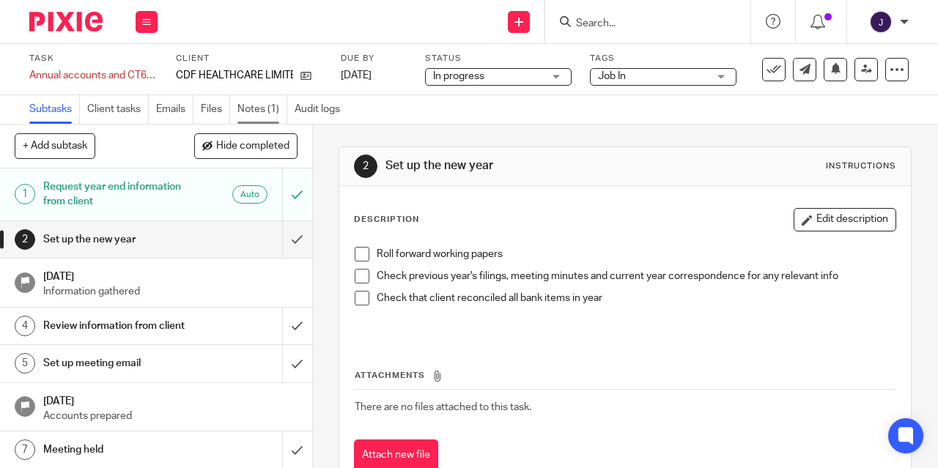
click at [249, 109] on link "Notes (1)" at bounding box center [263, 109] width 50 height 29
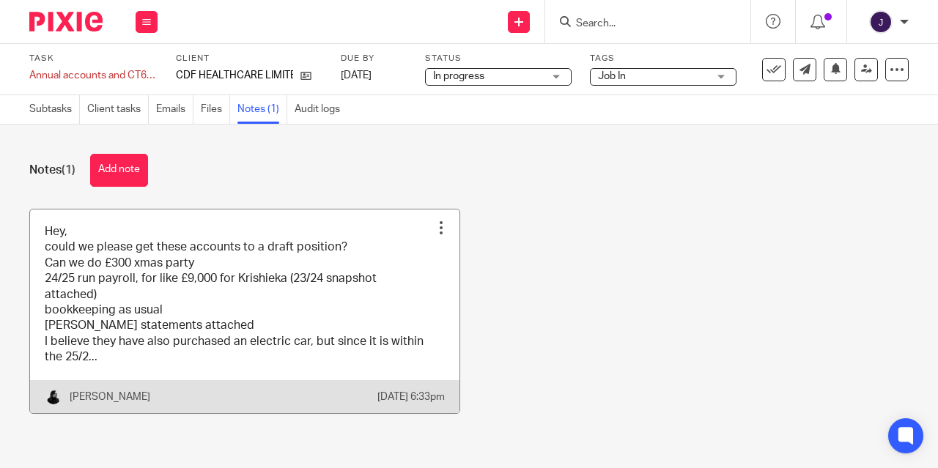
scroll to position [5, 0]
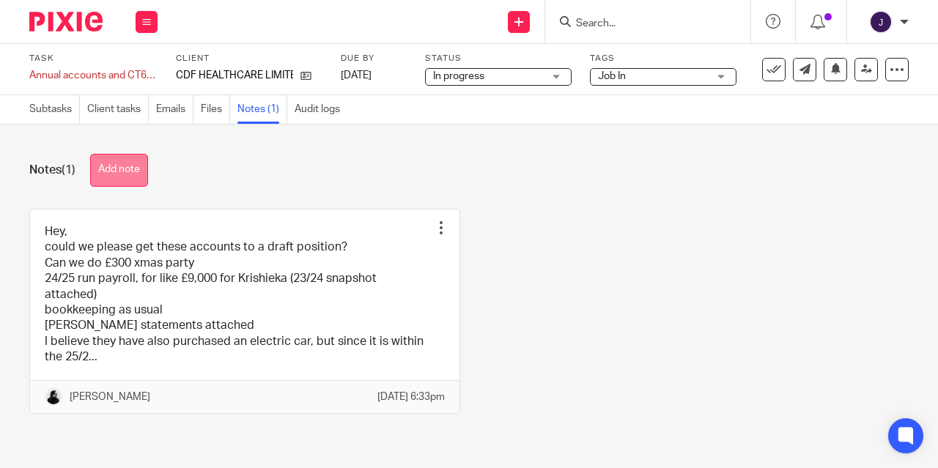
click at [128, 169] on button "Add note" at bounding box center [119, 170] width 58 height 33
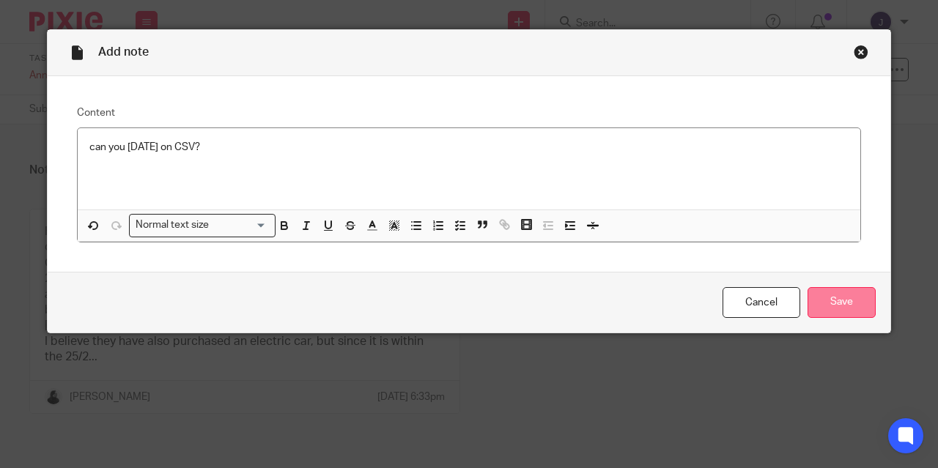
click at [836, 305] on input "Save" at bounding box center [842, 303] width 68 height 32
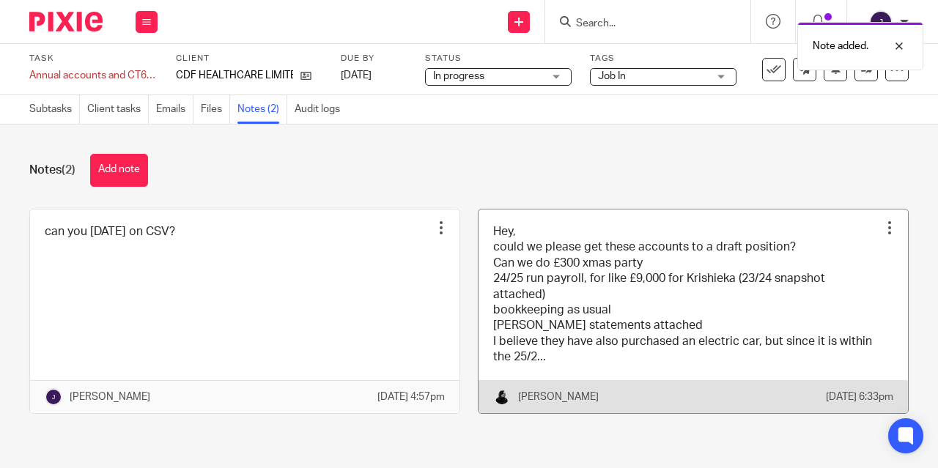
click at [559, 295] on link at bounding box center [694, 312] width 430 height 204
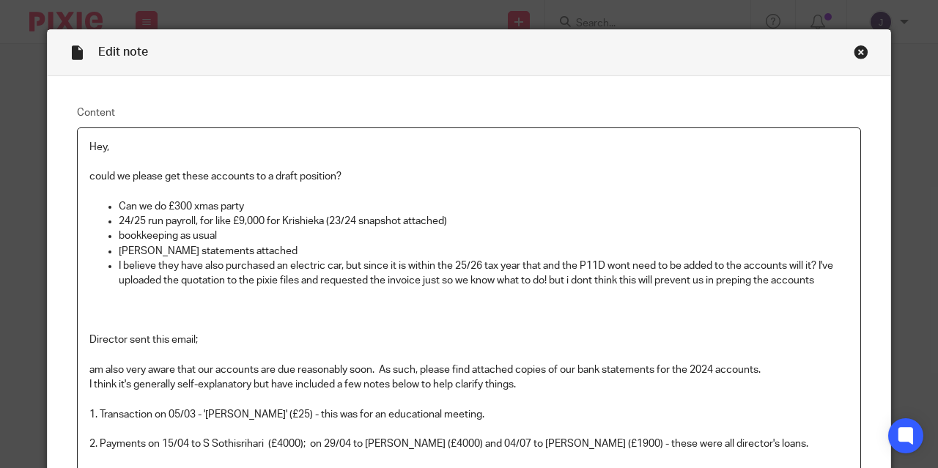
click at [855, 49] on div "Close this dialog window" at bounding box center [861, 52] width 15 height 15
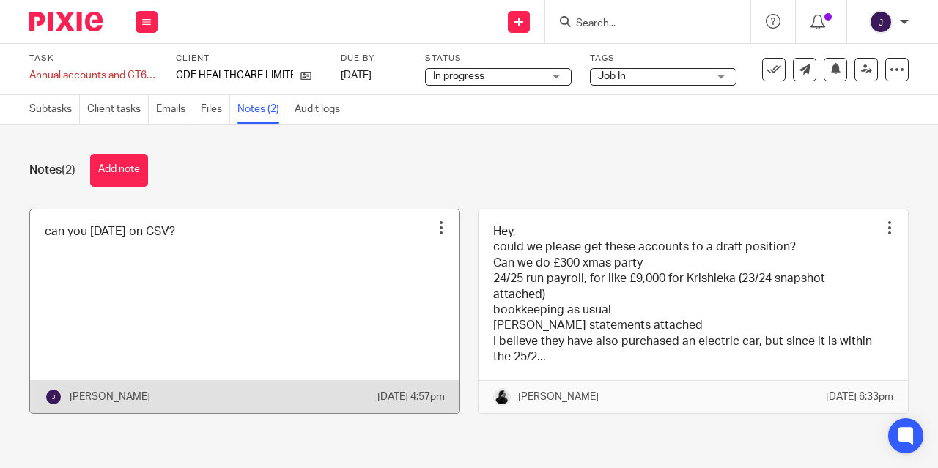
click at [132, 268] on link at bounding box center [245, 312] width 430 height 204
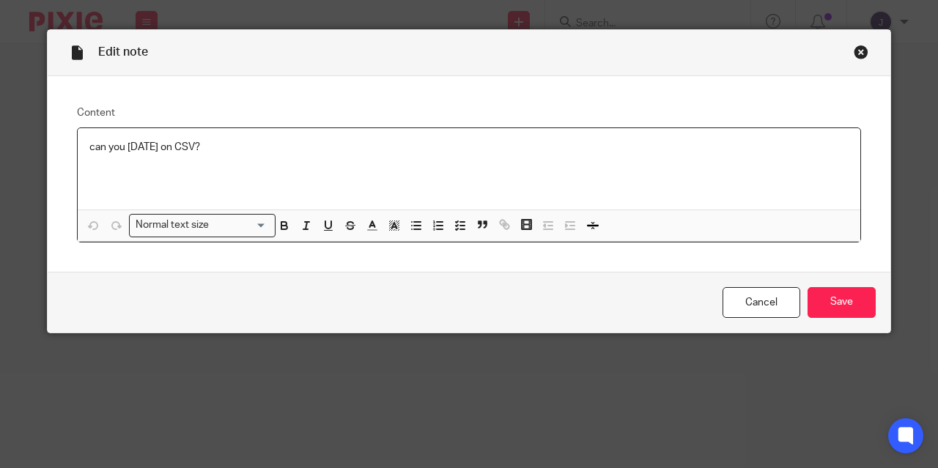
click at [121, 140] on p "can you [DATE] on CSV?" at bounding box center [468, 147] width 759 height 15
click at [122, 147] on p "can you [DATE] on CSV?" at bounding box center [468, 147] width 759 height 15
click at [834, 301] on input "Save" at bounding box center [842, 303] width 68 height 32
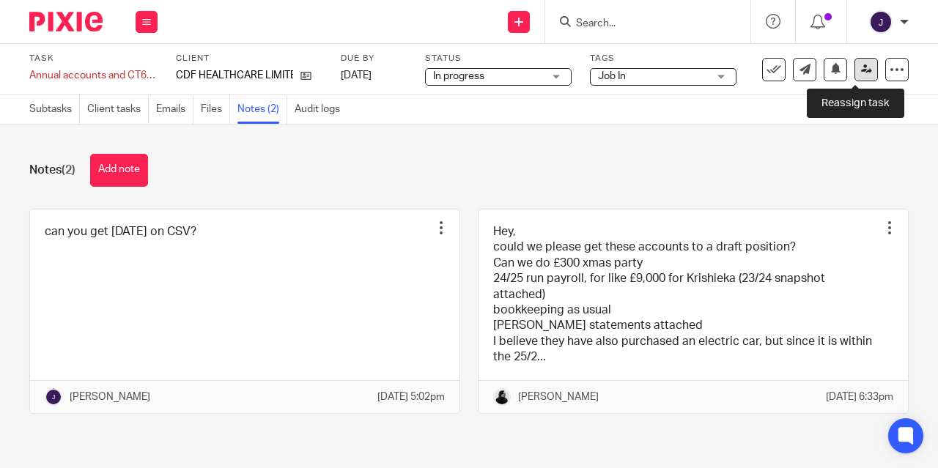
click at [861, 67] on icon at bounding box center [866, 69] width 11 height 11
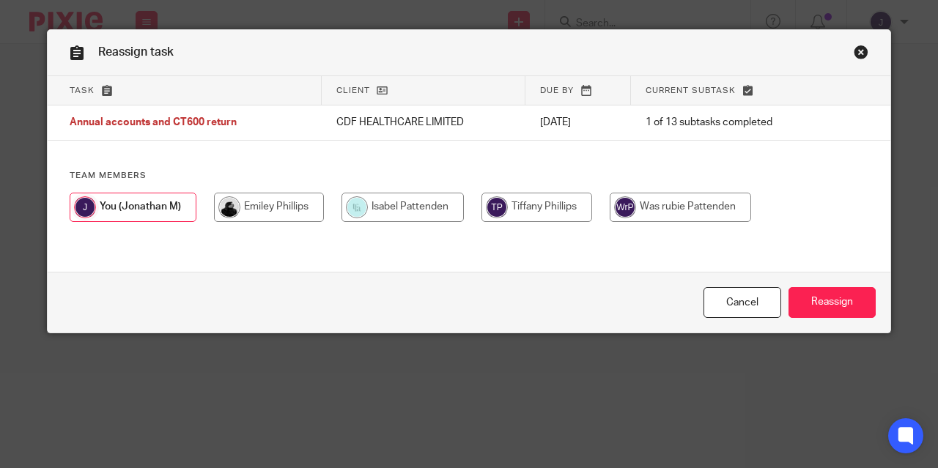
click at [250, 205] on input "radio" at bounding box center [269, 207] width 110 height 29
radio input "true"
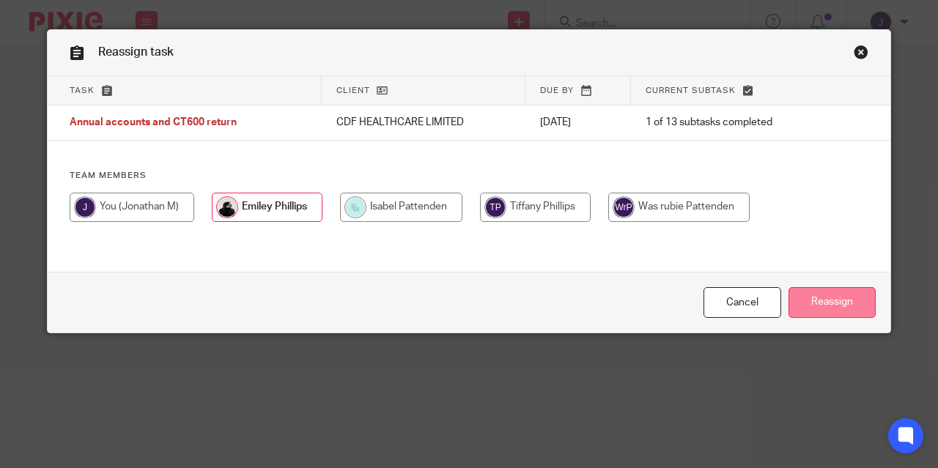
click at [831, 295] on input "Reassign" at bounding box center [832, 303] width 87 height 32
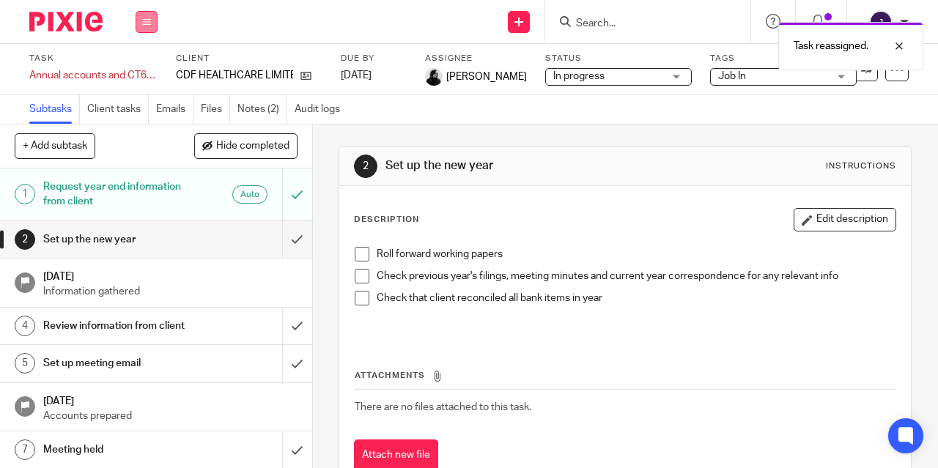
click at [146, 24] on icon at bounding box center [146, 22] width 9 height 9
click at [139, 67] on link "Work" at bounding box center [140, 68] width 26 height 10
